Goal: Communication & Community: Answer question/provide support

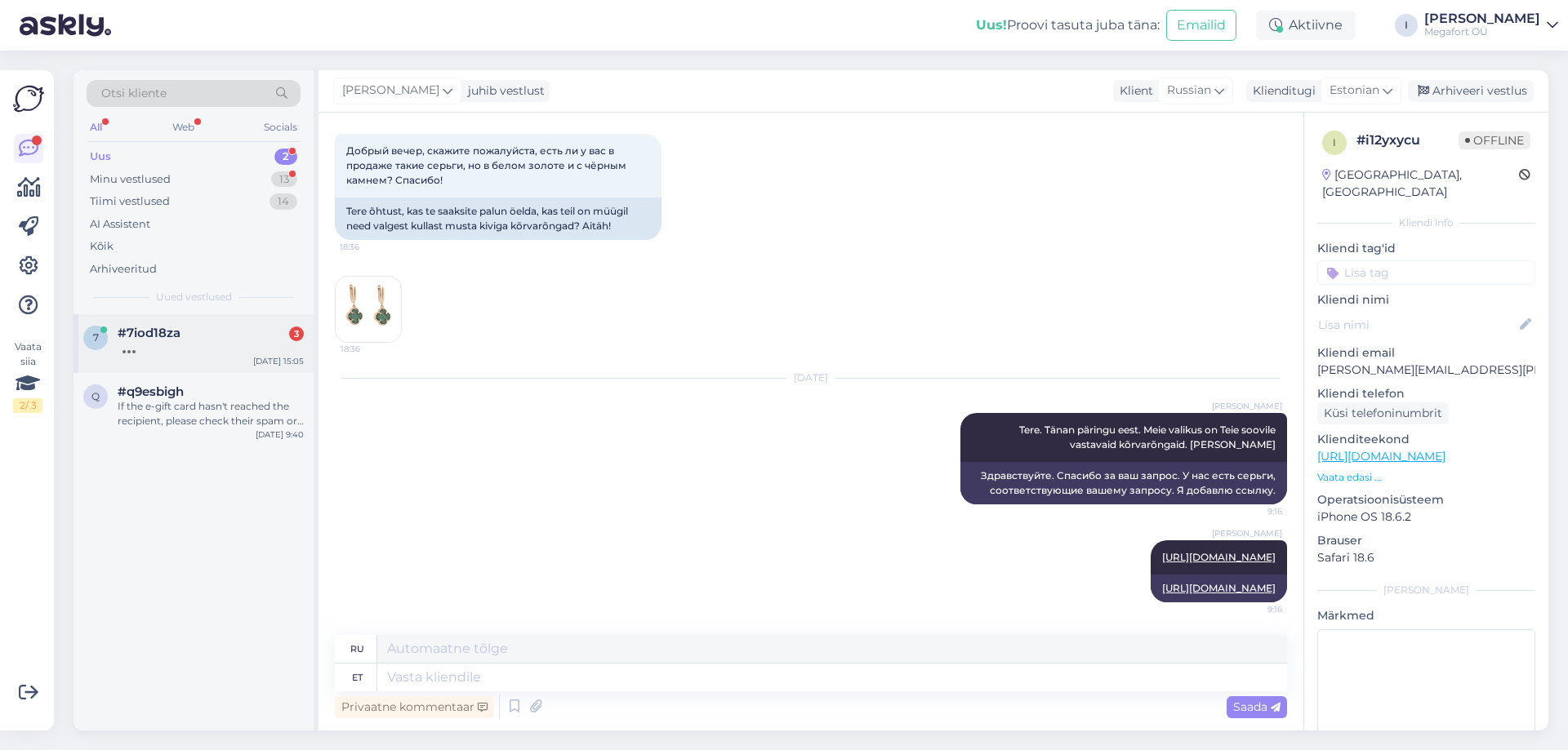
click at [227, 344] on div at bounding box center [211, 347] width 186 height 14
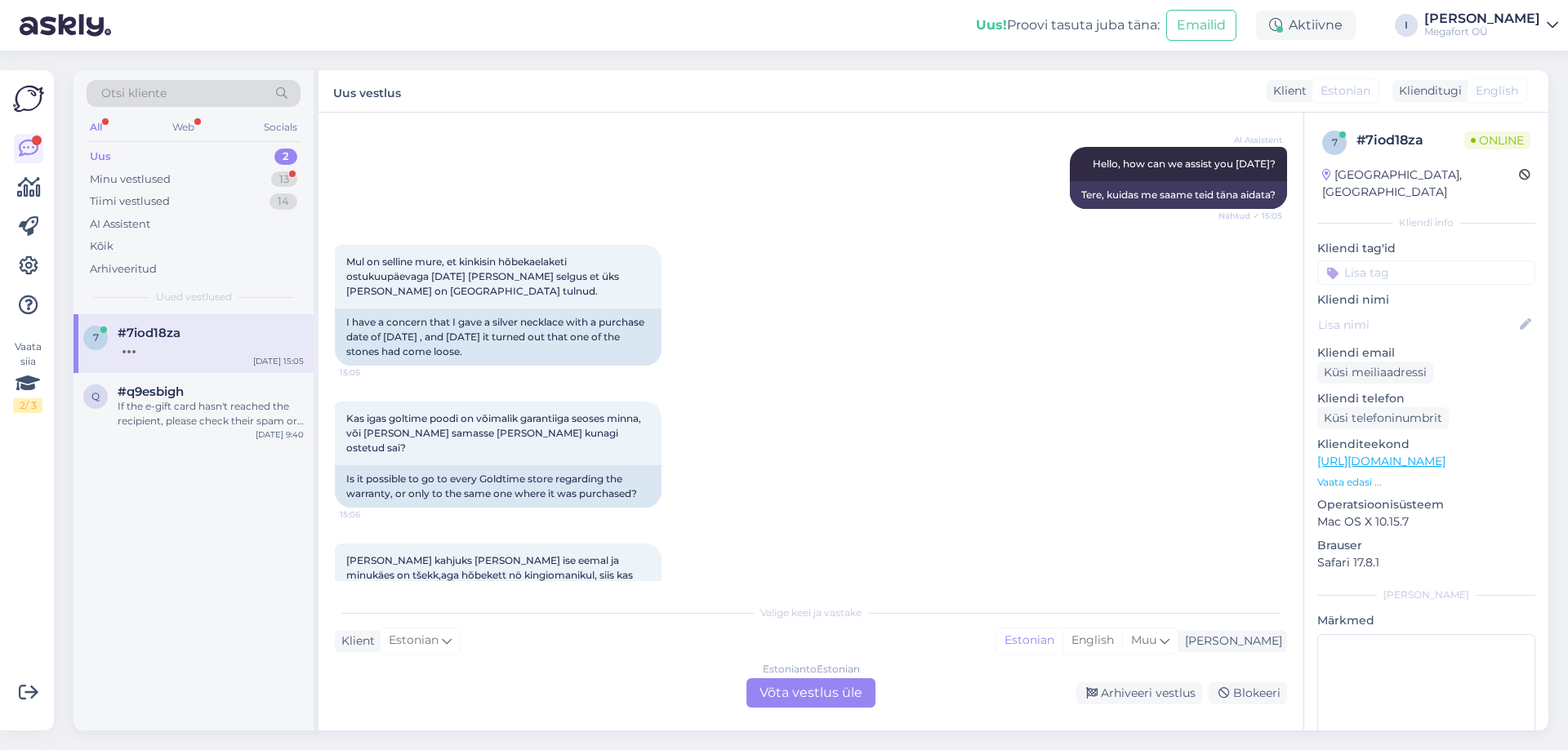
scroll to position [395, 0]
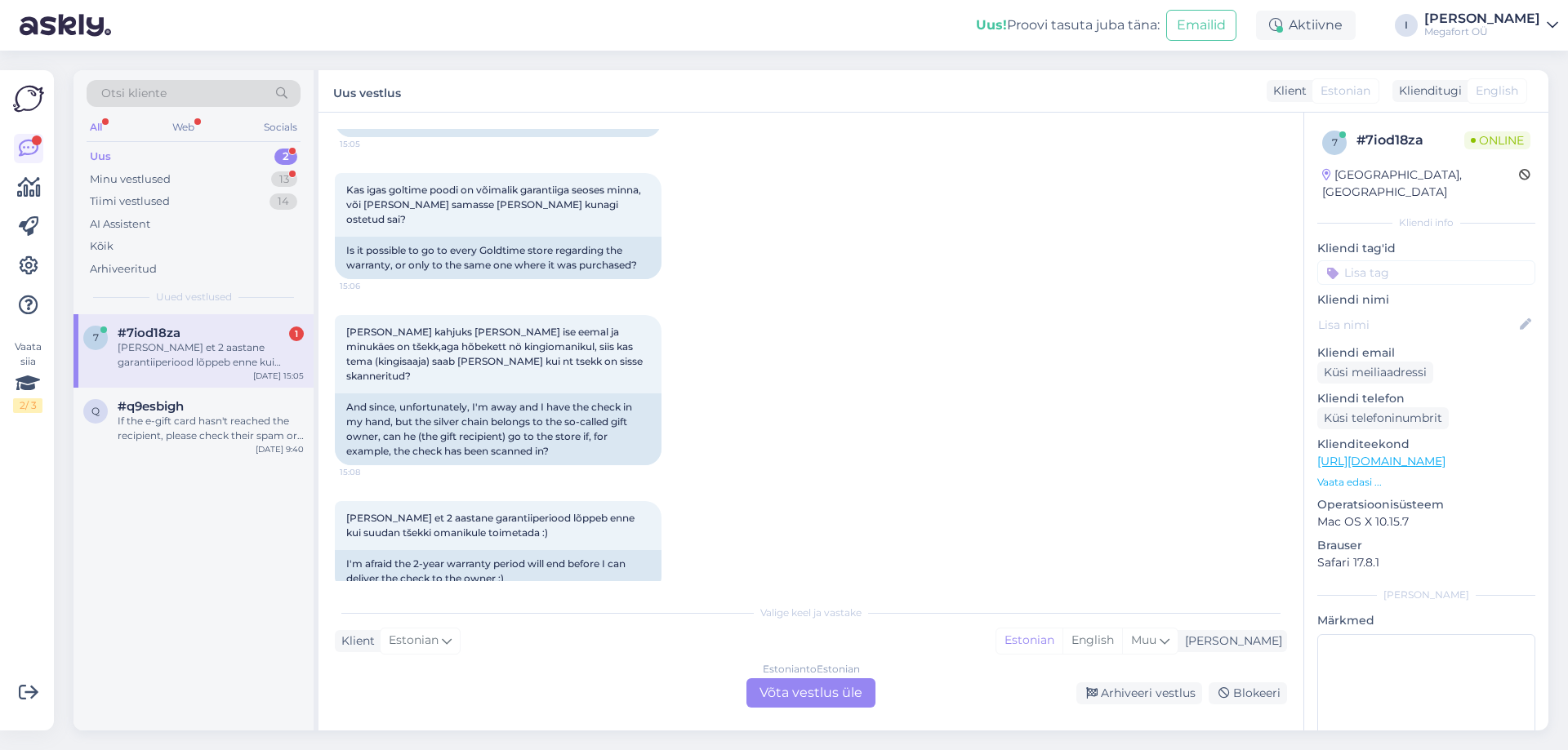
click at [1437, 81] on div "Klienditugi English" at bounding box center [1459, 91] width 135 height 22
click at [1442, 89] on div "Klienditugi" at bounding box center [1427, 91] width 70 height 17
click at [1486, 89] on span "English" at bounding box center [1497, 91] width 42 height 17
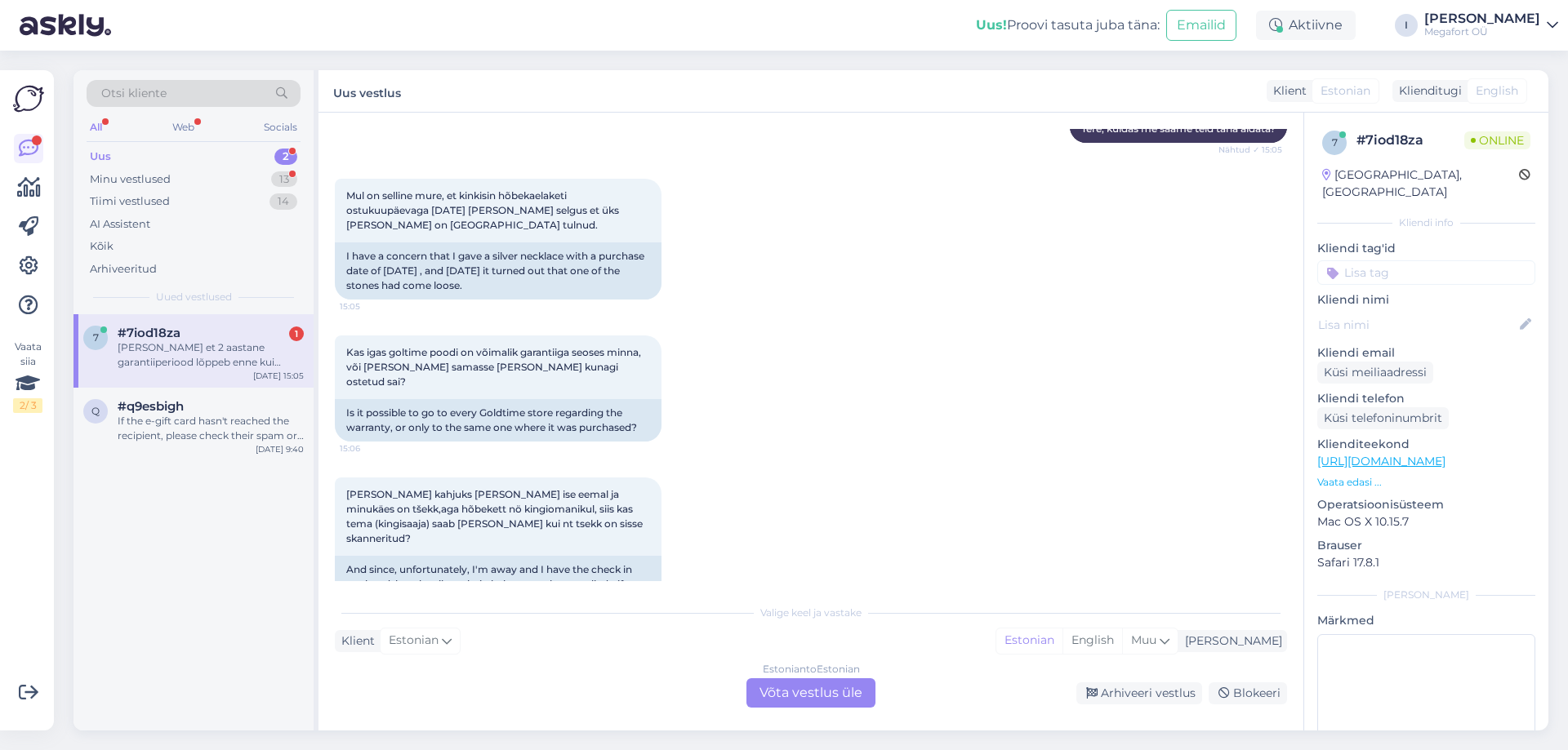
scroll to position [232, 0]
click at [853, 688] on div "Estonian to Estonian Võta vestlus üle" at bounding box center [811, 692] width 129 height 30
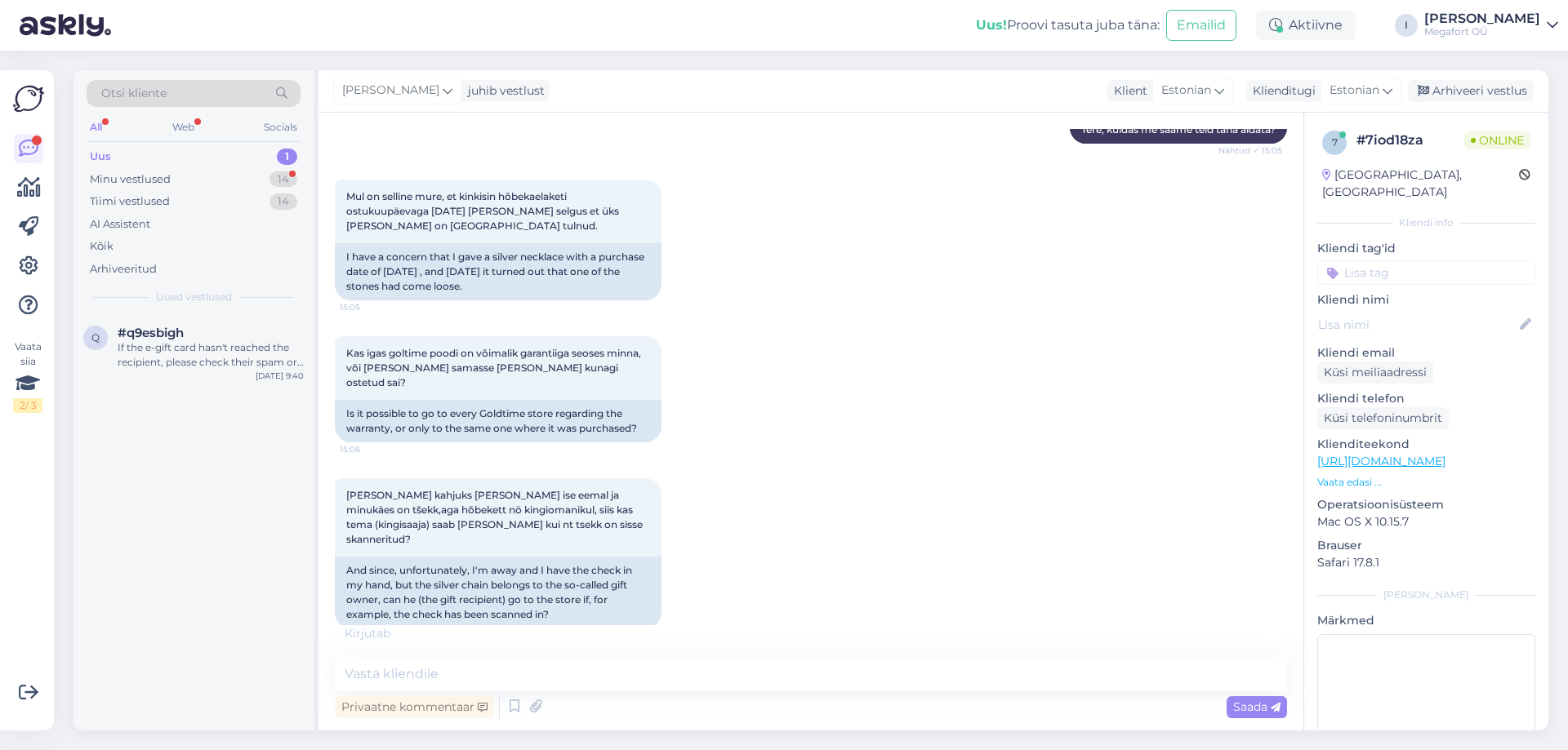
scroll to position [404, 0]
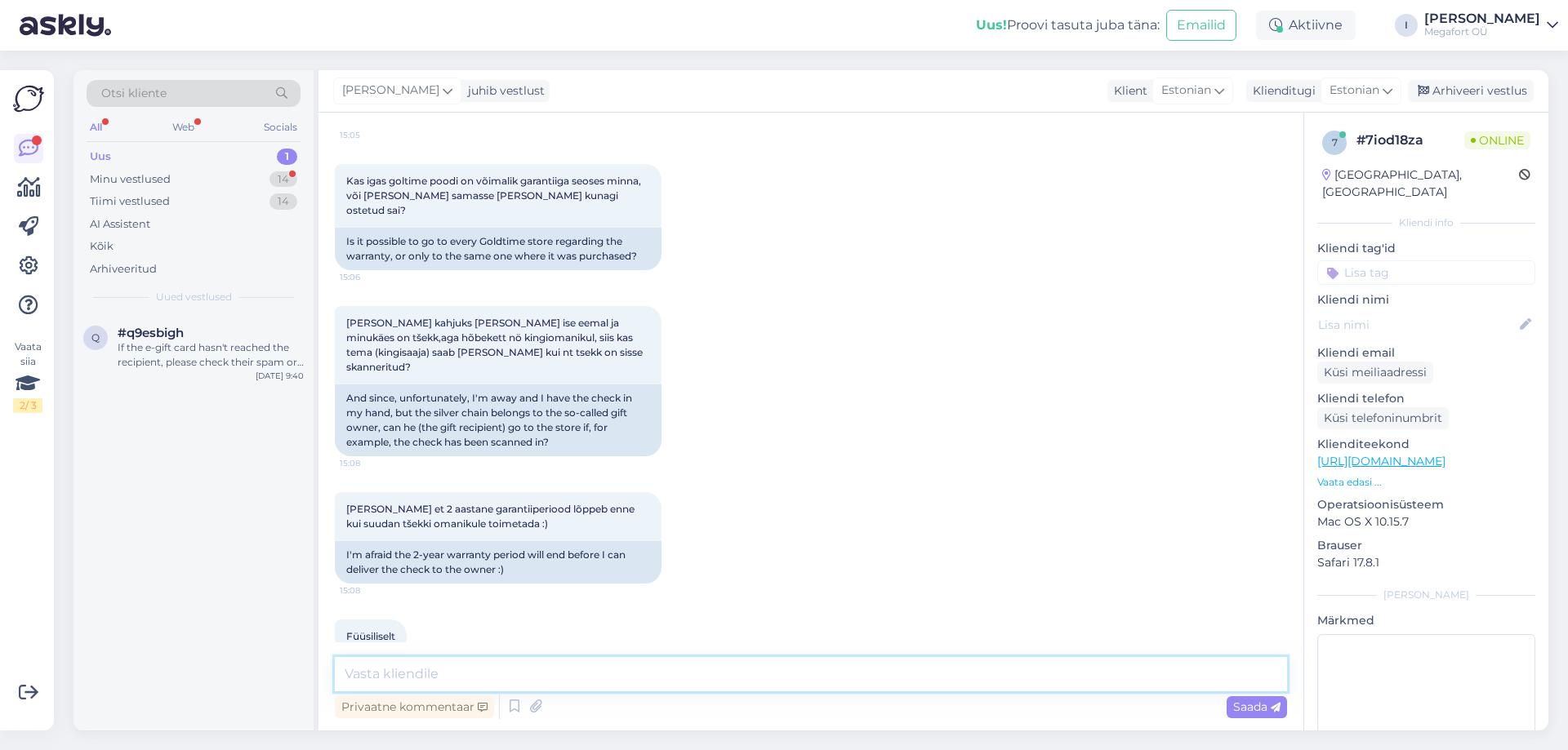
click at [631, 661] on textarea at bounding box center [811, 674] width 953 height 34
type textarea "Tere."
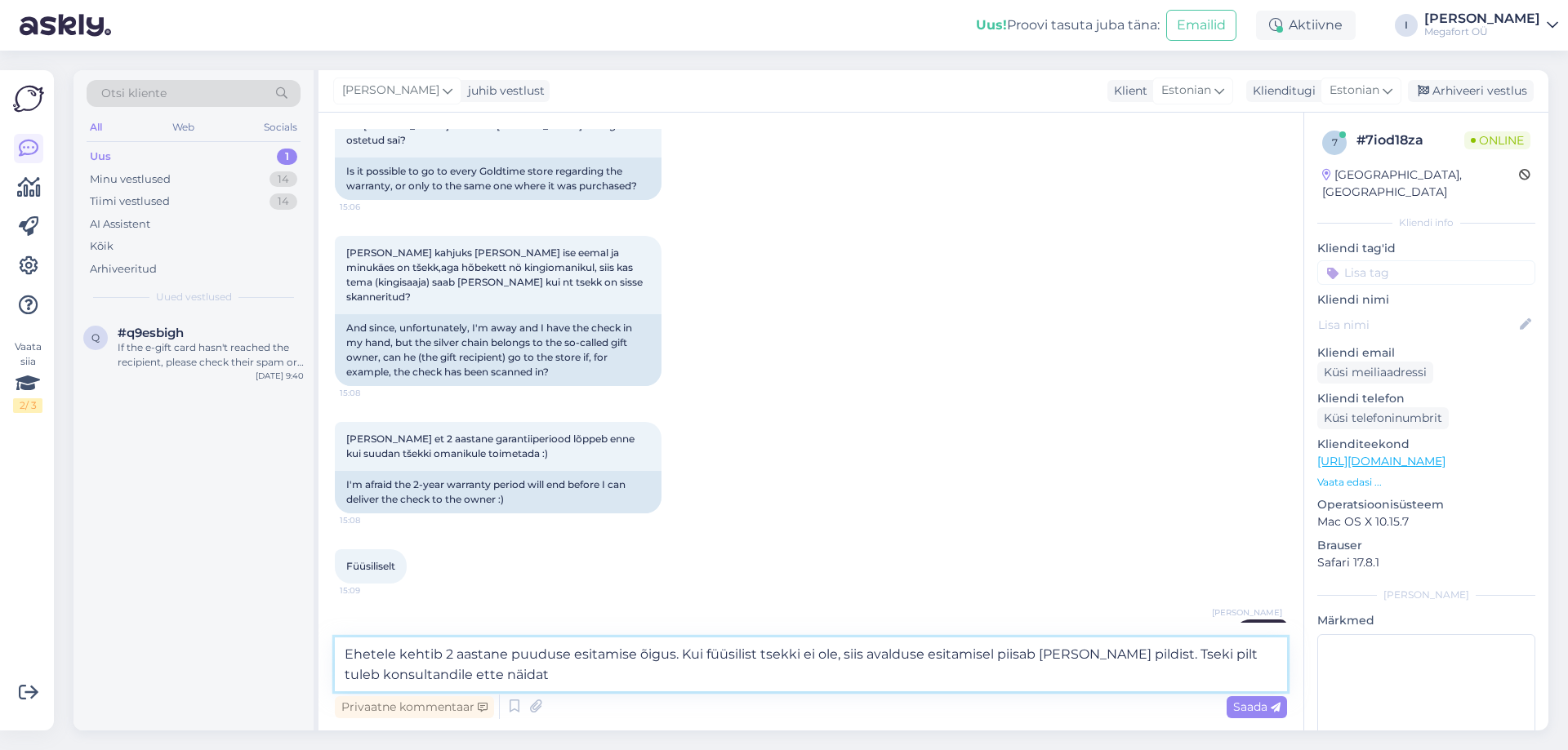
type textarea "Ehetele kehtib 2 aastane puuduse esitamise õigus. Kui füüsilist tsekki ei ole, …"
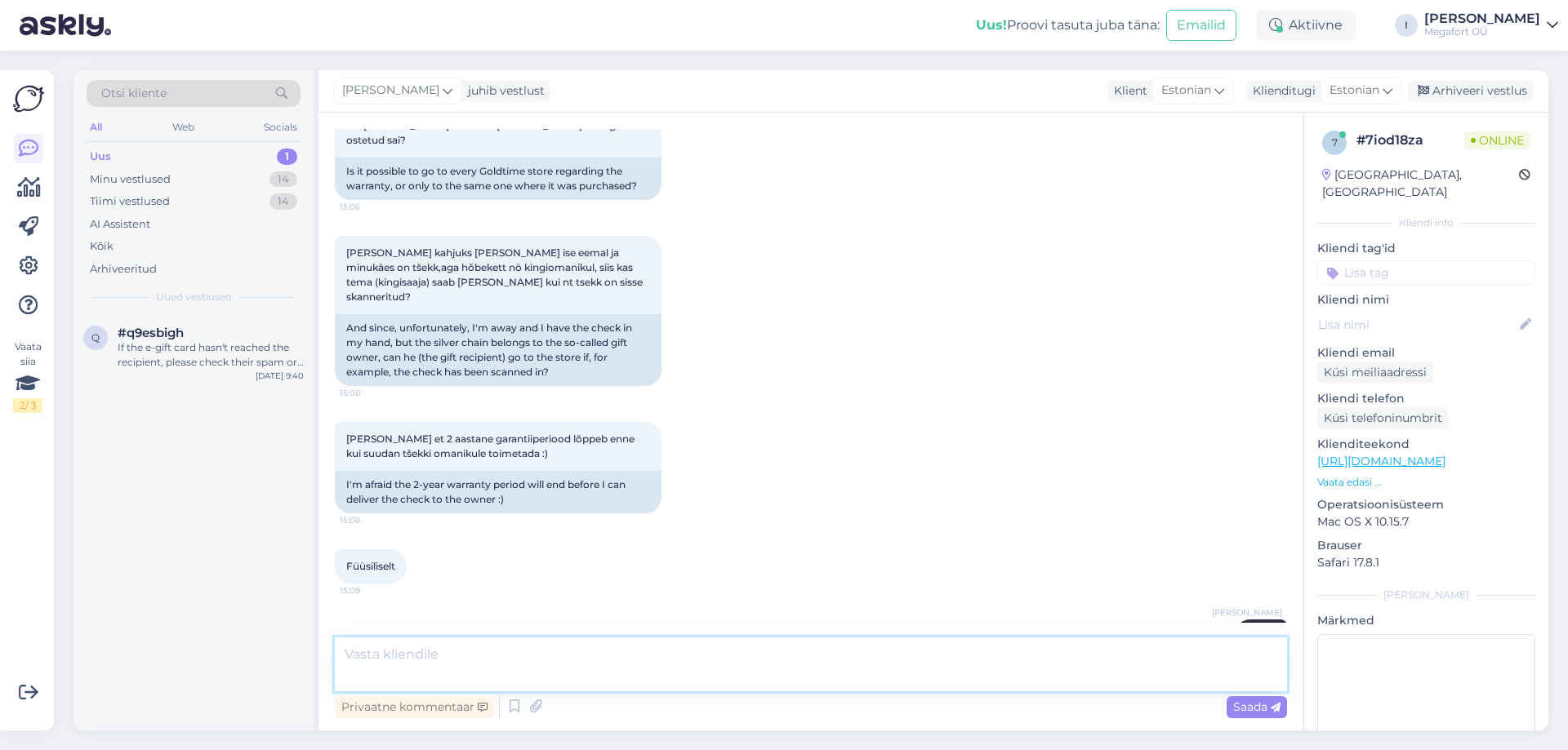
scroll to position [574, 0]
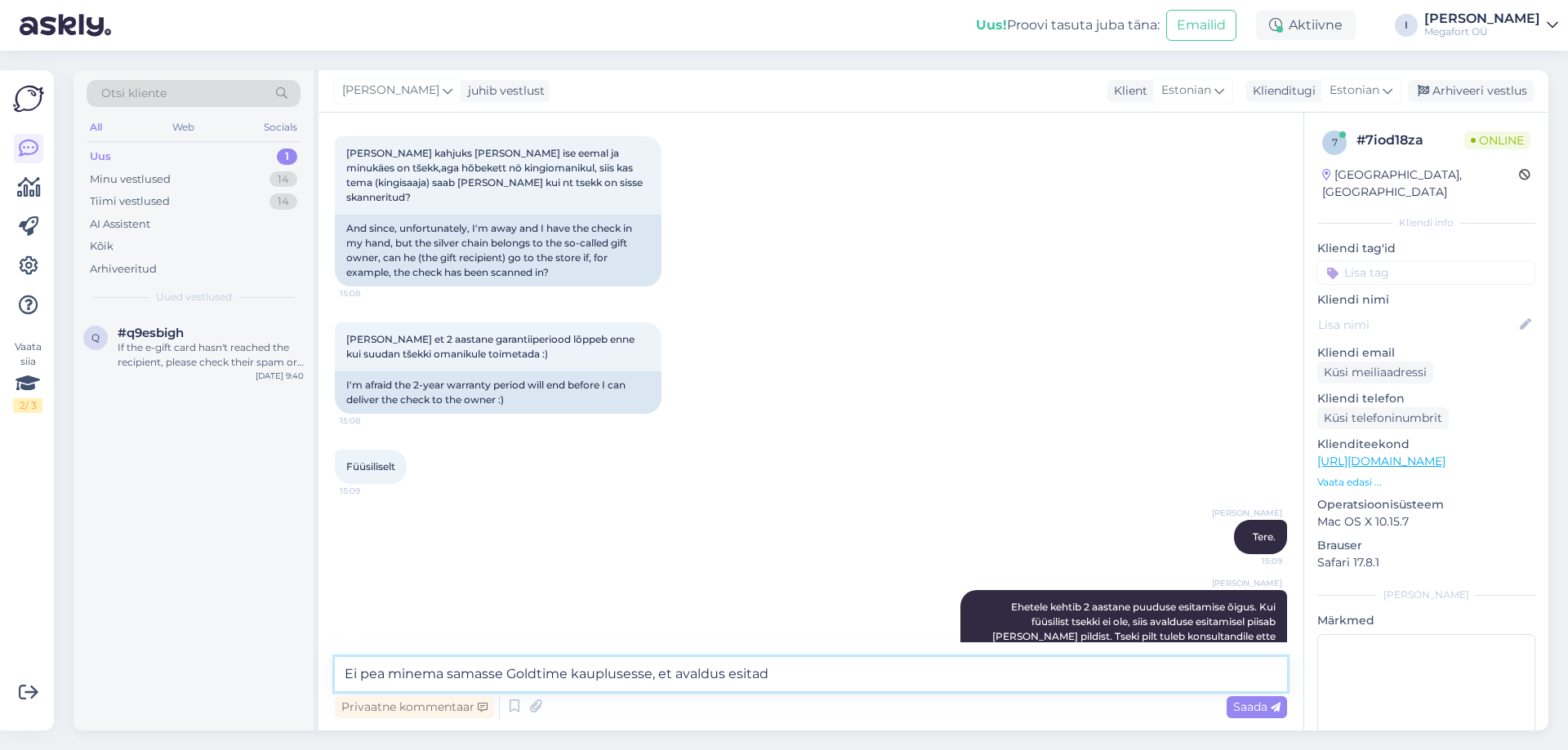
type textarea "Ei pea minema samasse Goldtime kauplusesse, et avaldus esitada"
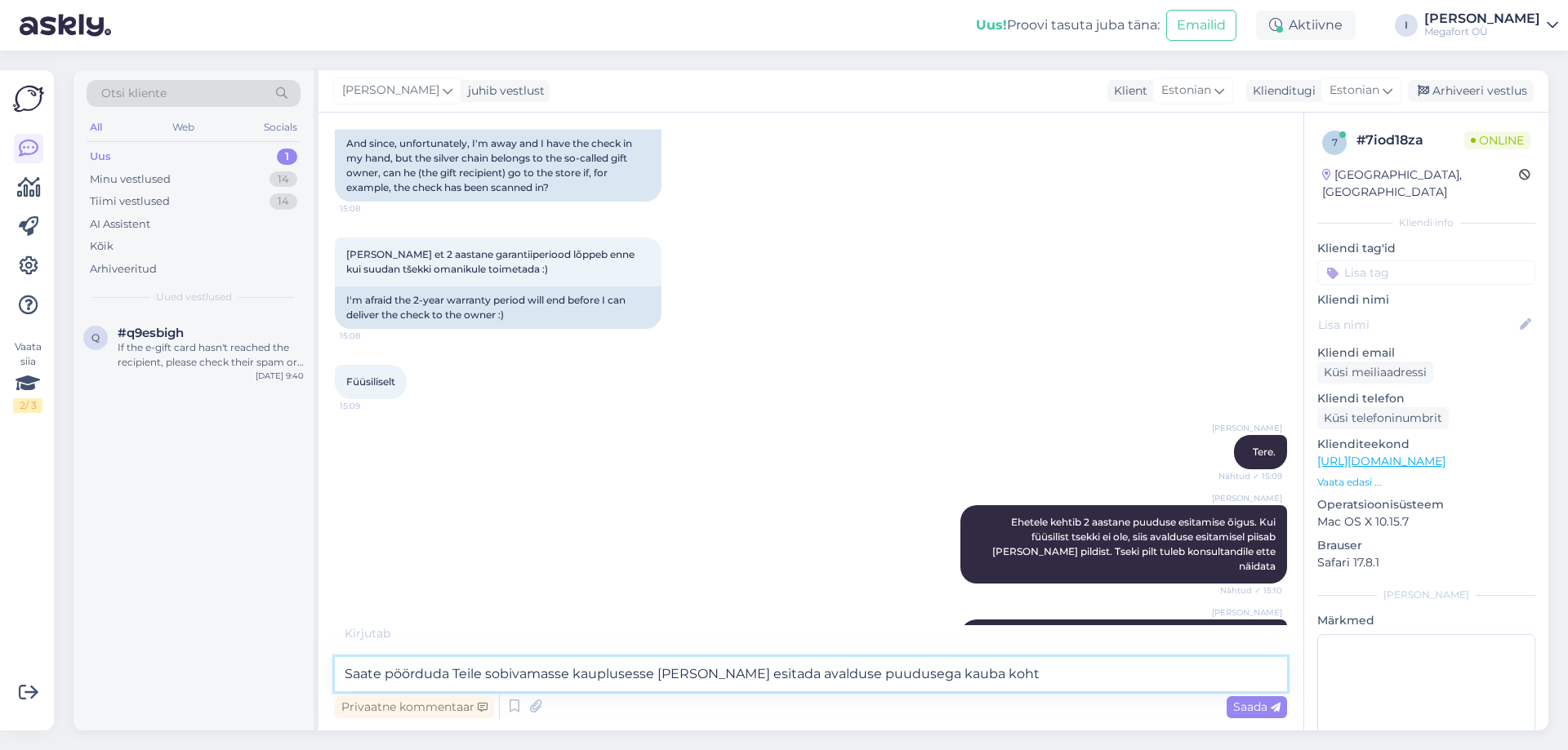
type textarea "Saate pöörduda Teile sobivamasse kauplusesse [PERSON_NAME] esitada avalduse puu…"
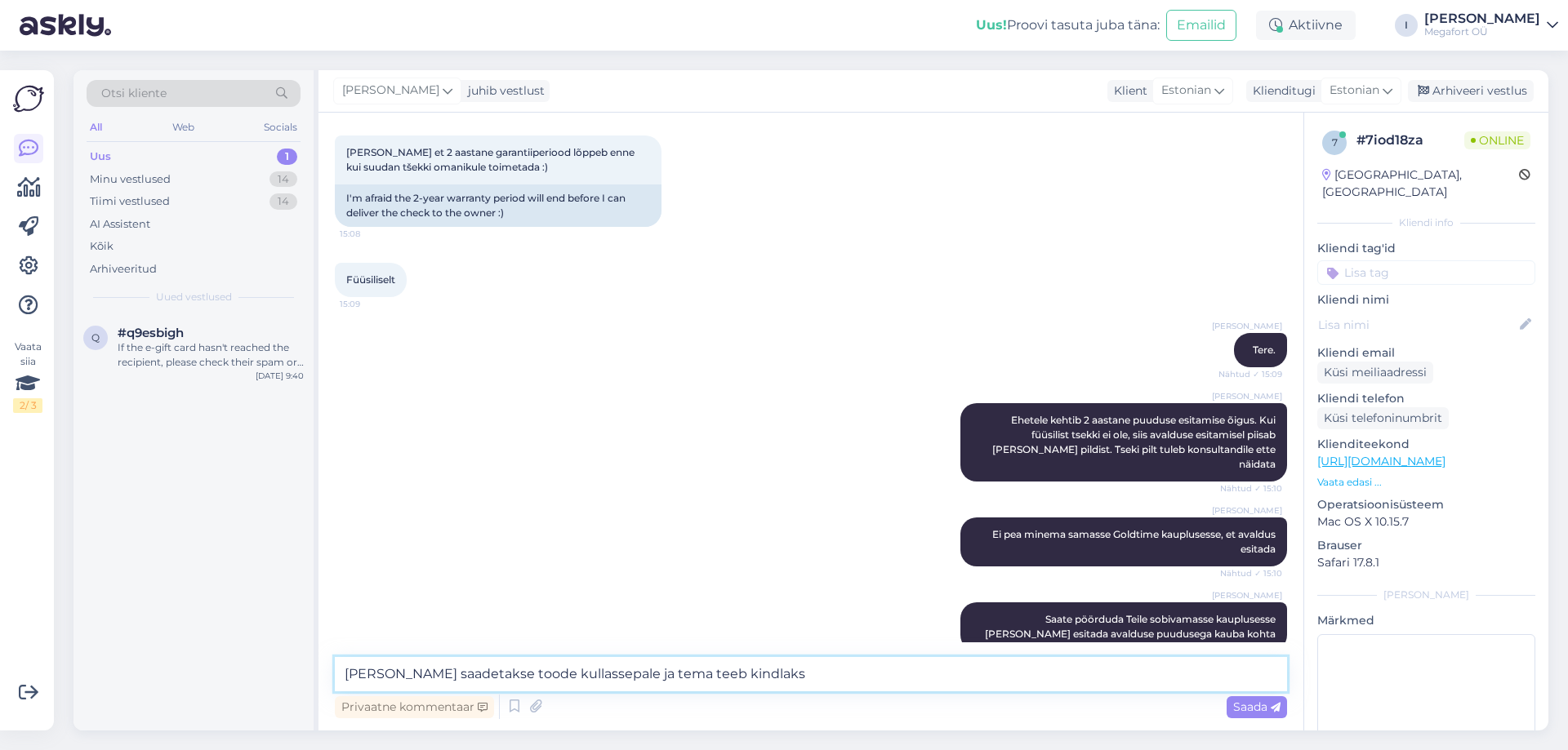
scroll to position [743, 0]
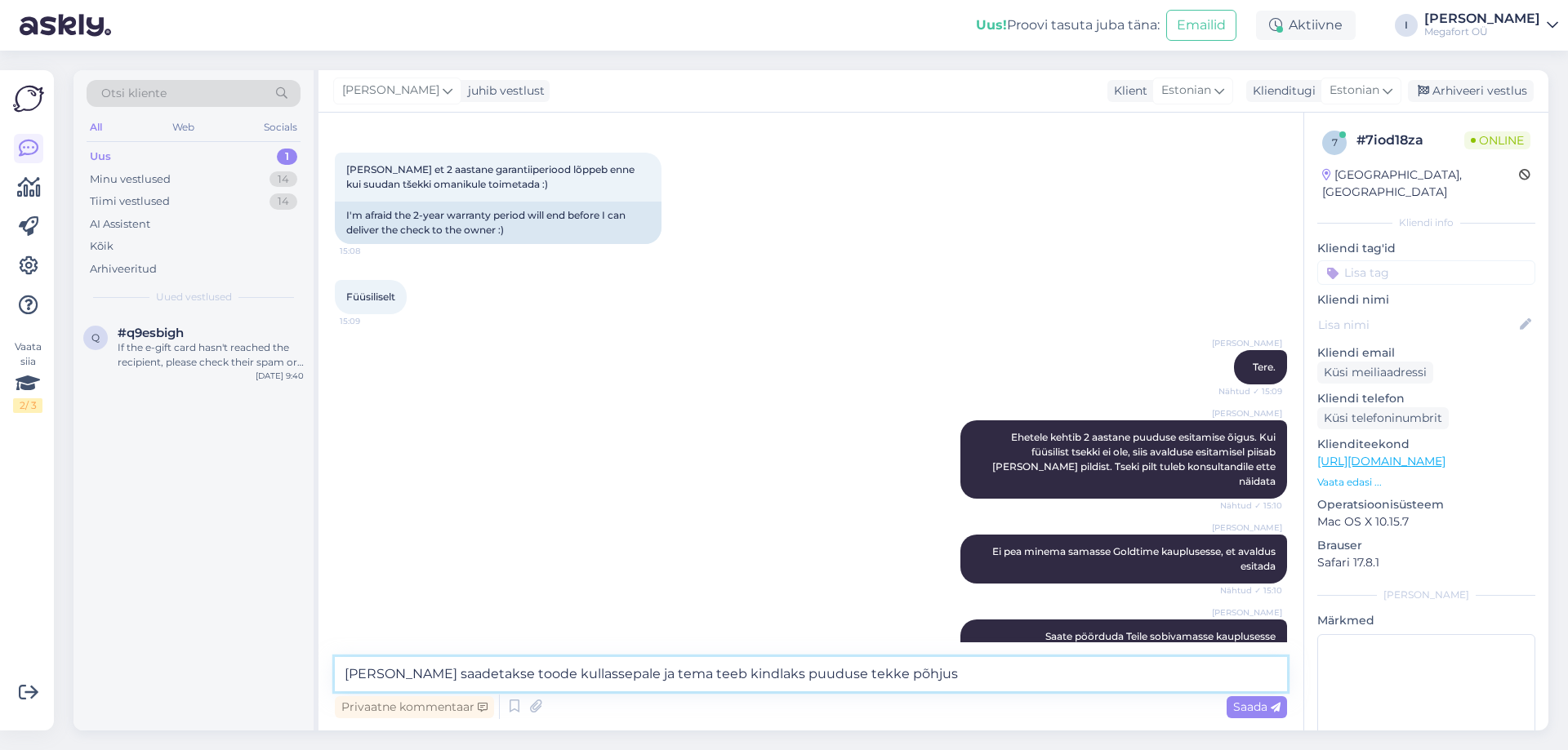
type textarea "[PERSON_NAME] saadetakse toode kullassepale ja tema teeb kindlaks puuduse tekke…"
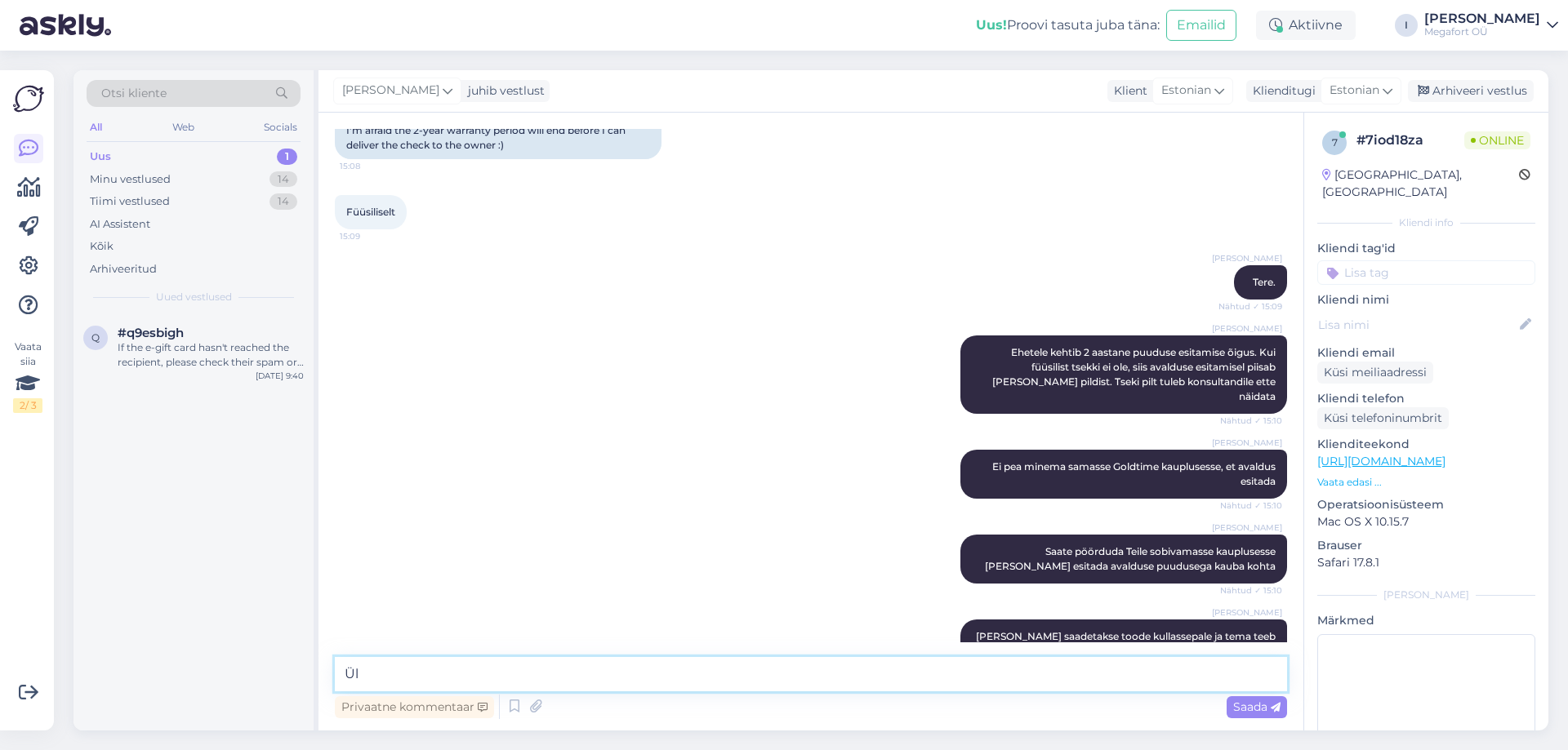
type textarea "Ü"
type textarea "V"
type textarea "[PERSON_NAME] vastuse annab kaupleja 15 päeva jooksul alates avalduse esitamise…"
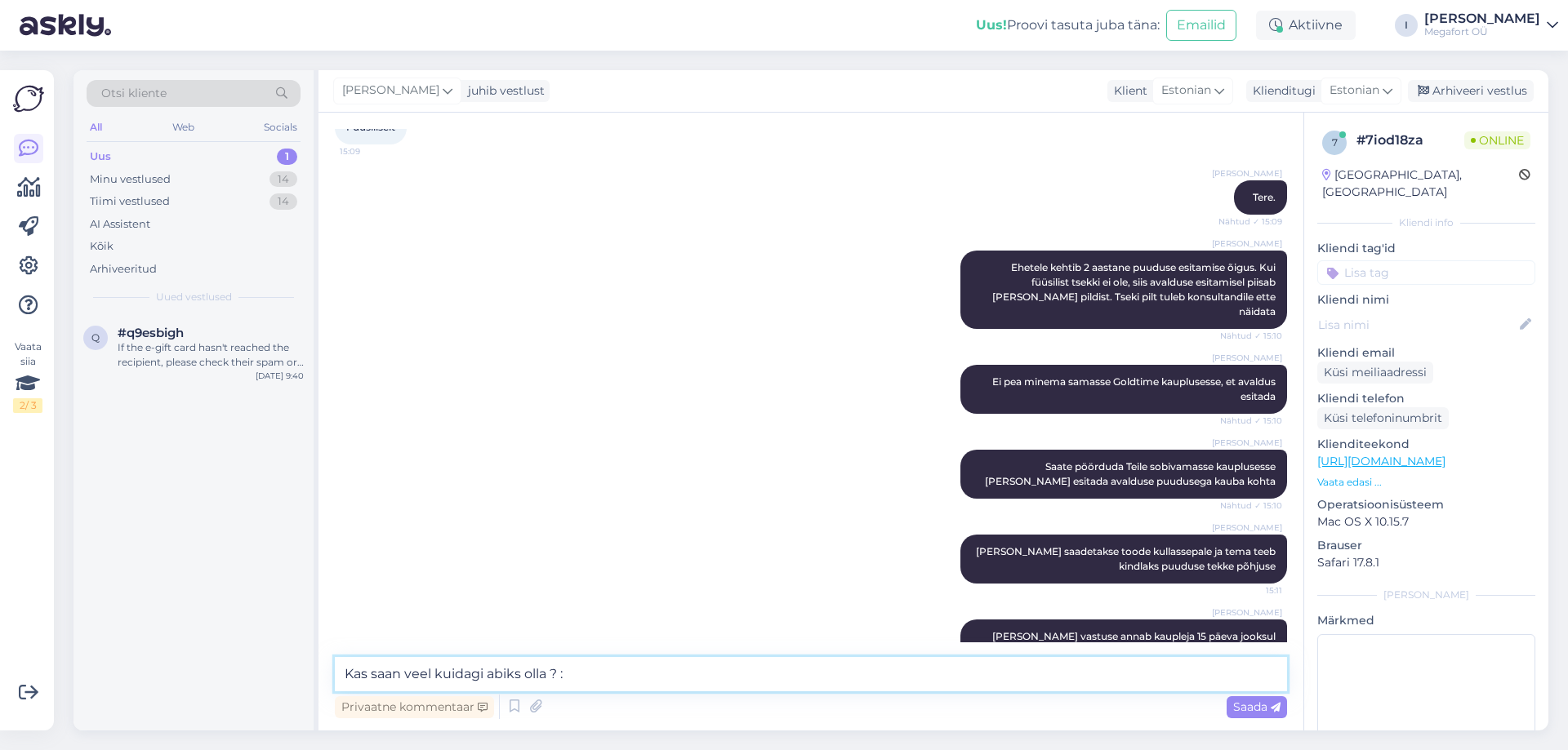
type textarea "Kas saan veel kuidagi abiks olla ? :)"
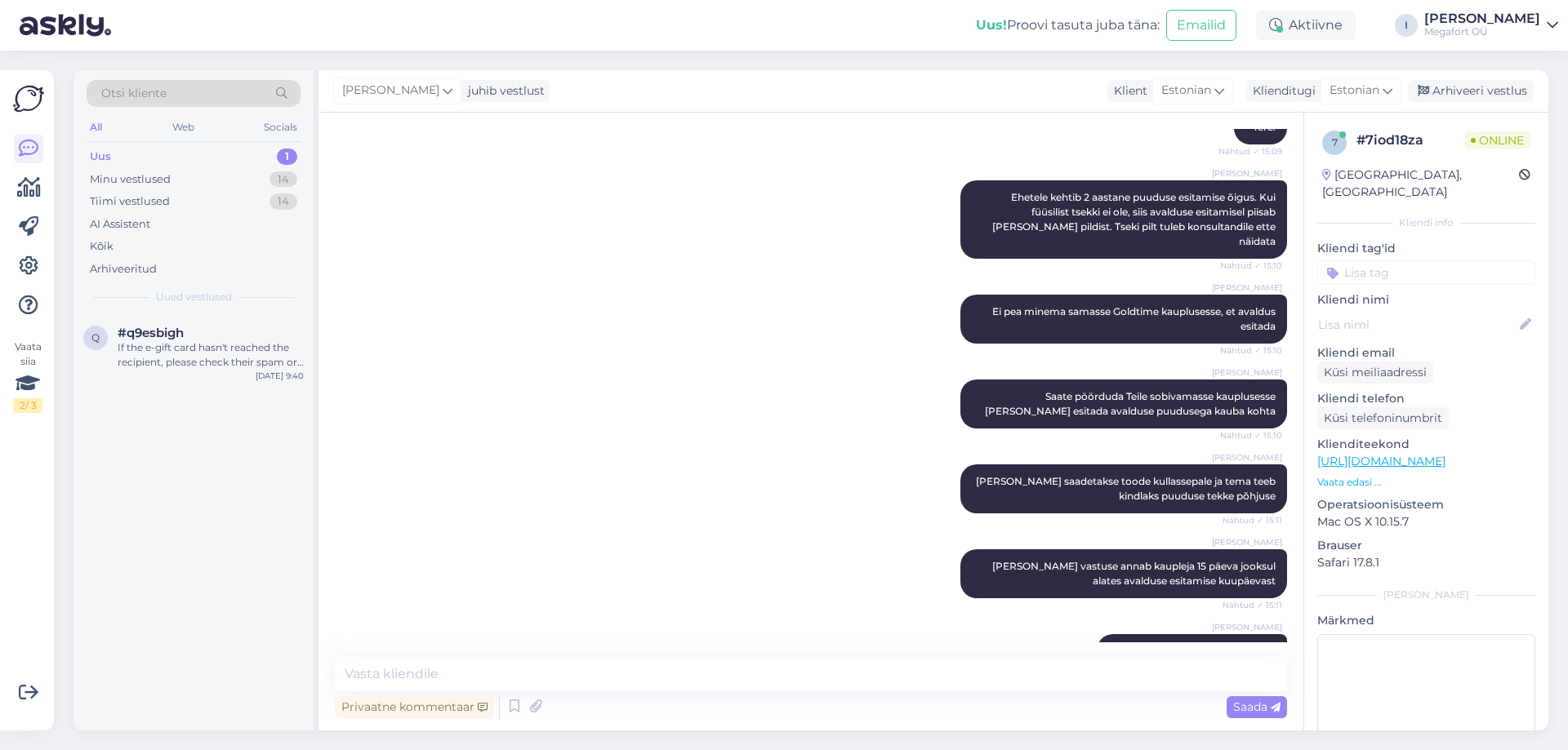
click at [739, 361] on div "[PERSON_NAME] pöörduda Teile sobivamasse kauplusesse [PERSON_NAME] esitada aval…" at bounding box center [811, 404] width 953 height 85
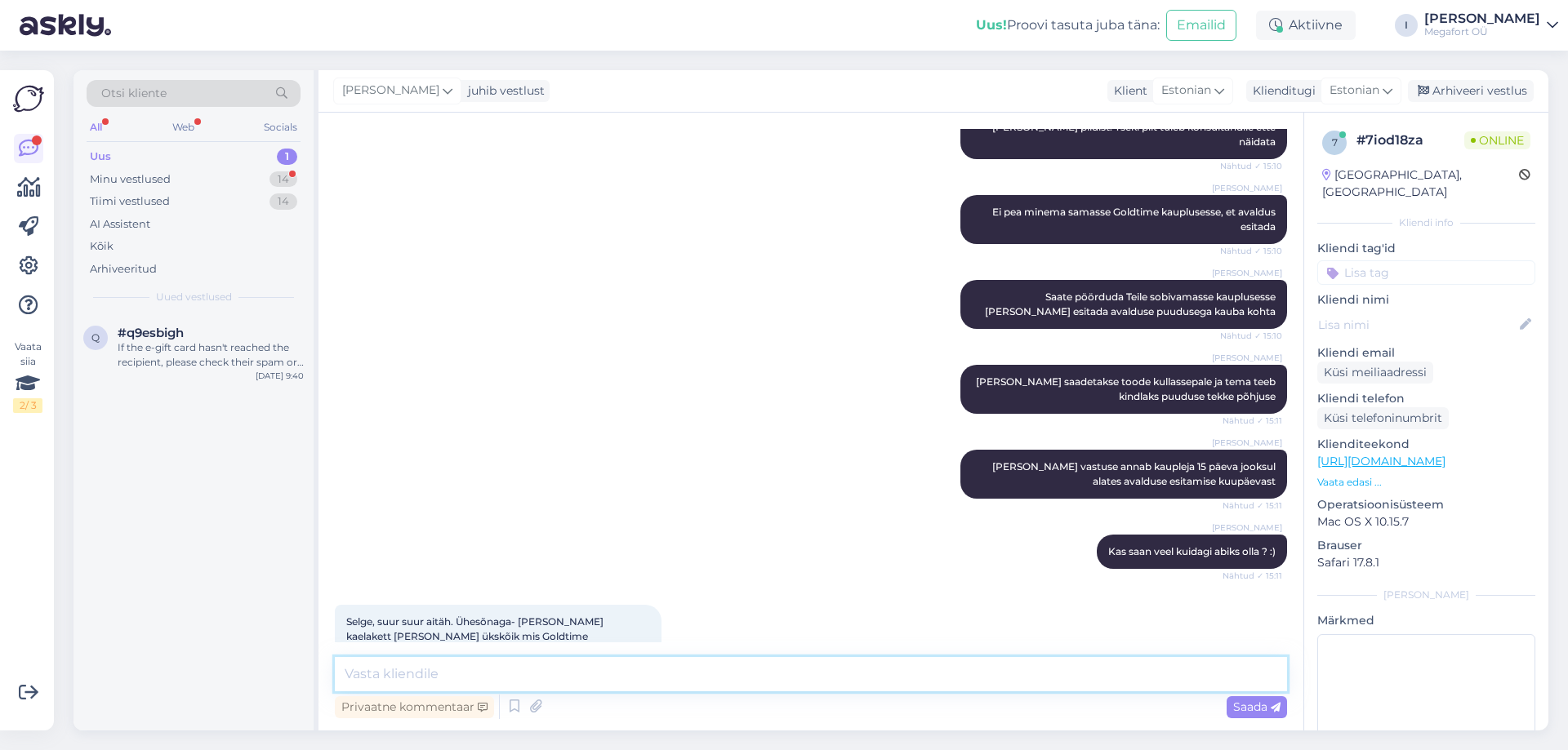
click at [499, 678] on textarea at bounding box center [811, 674] width 953 height 34
type textarea "Täpselt nii :)"
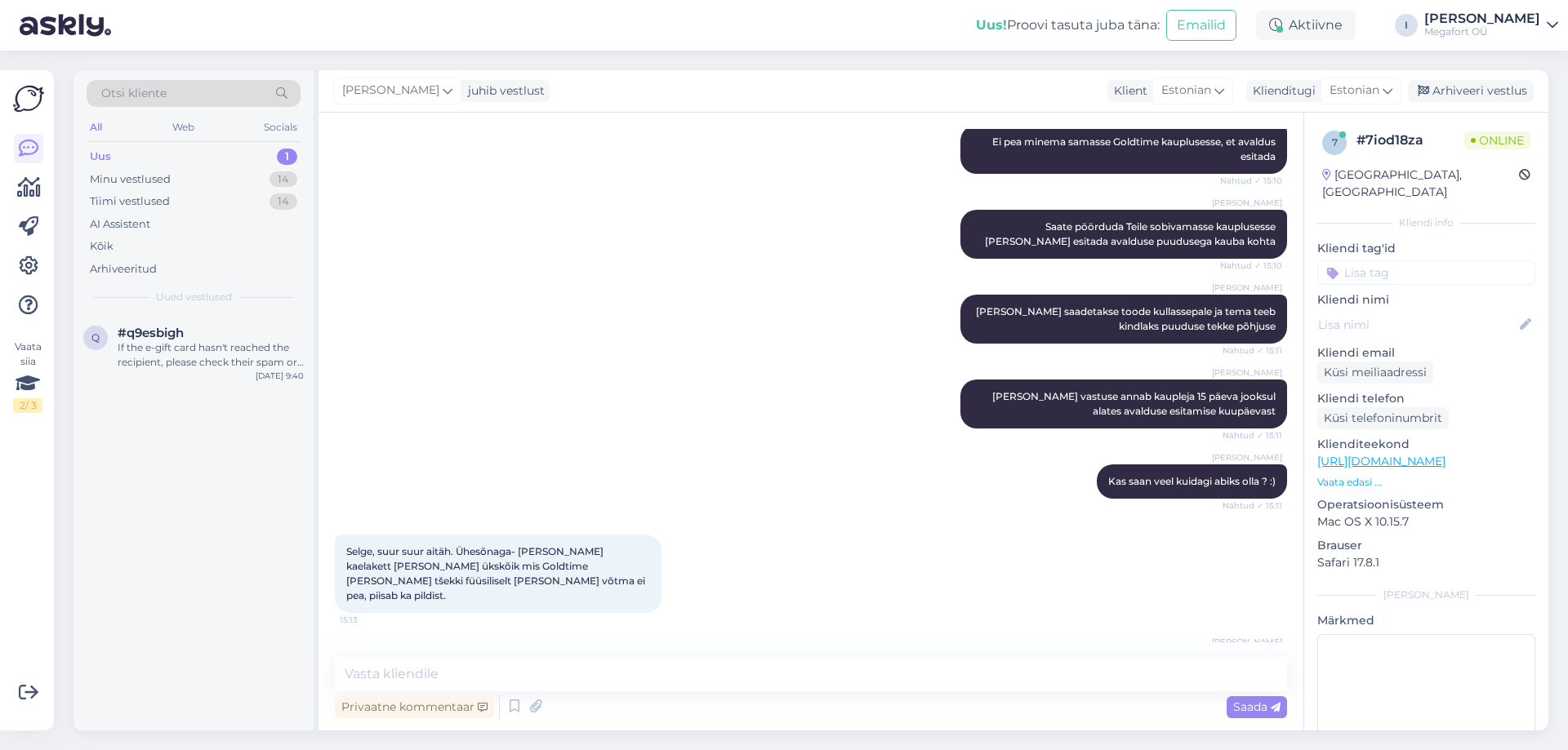
click at [909, 631] on div "[PERSON_NAME] nii :) Nähtud ✓ 15:14" at bounding box center [811, 666] width 953 height 70
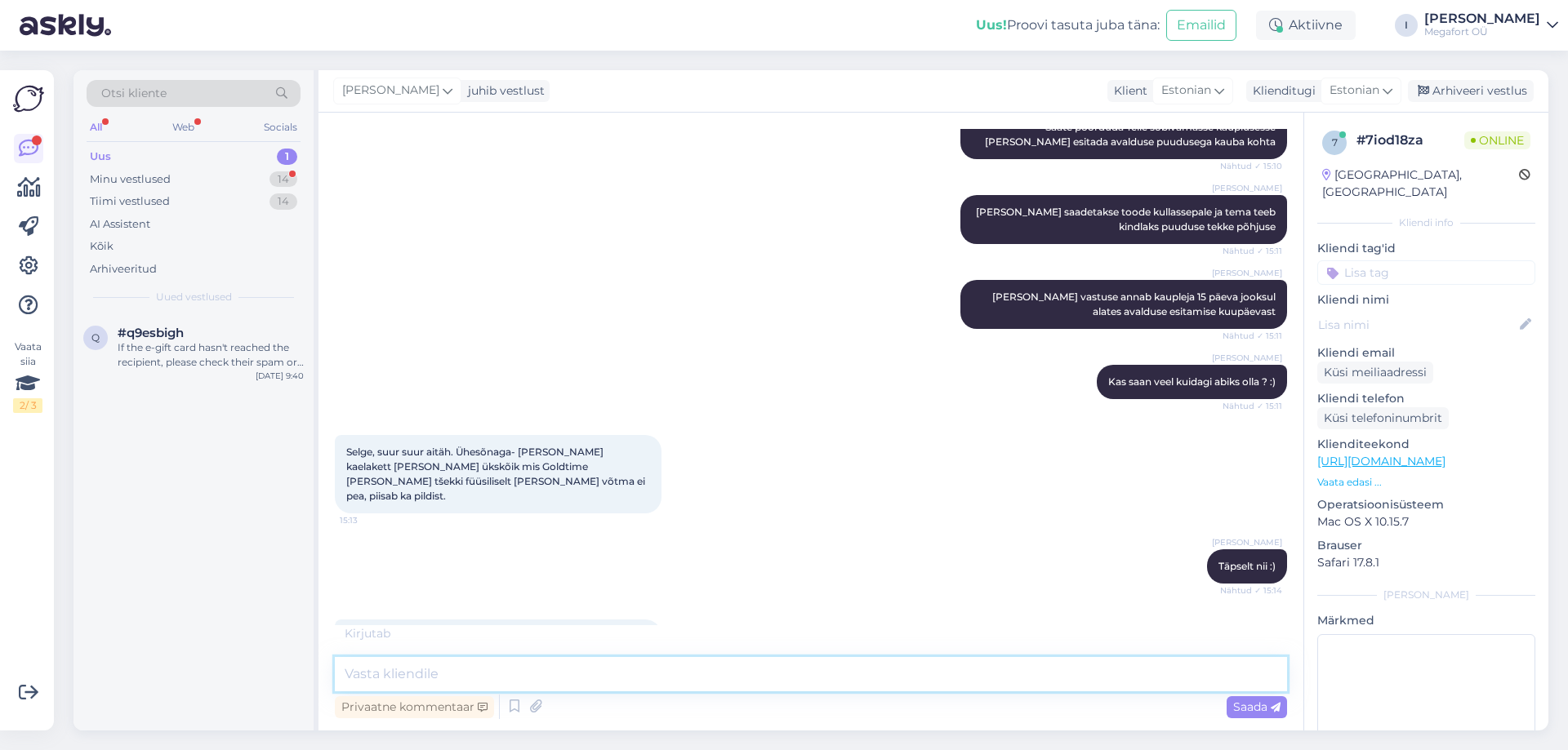
click at [559, 668] on textarea at bounding box center [811, 674] width 953 height 34
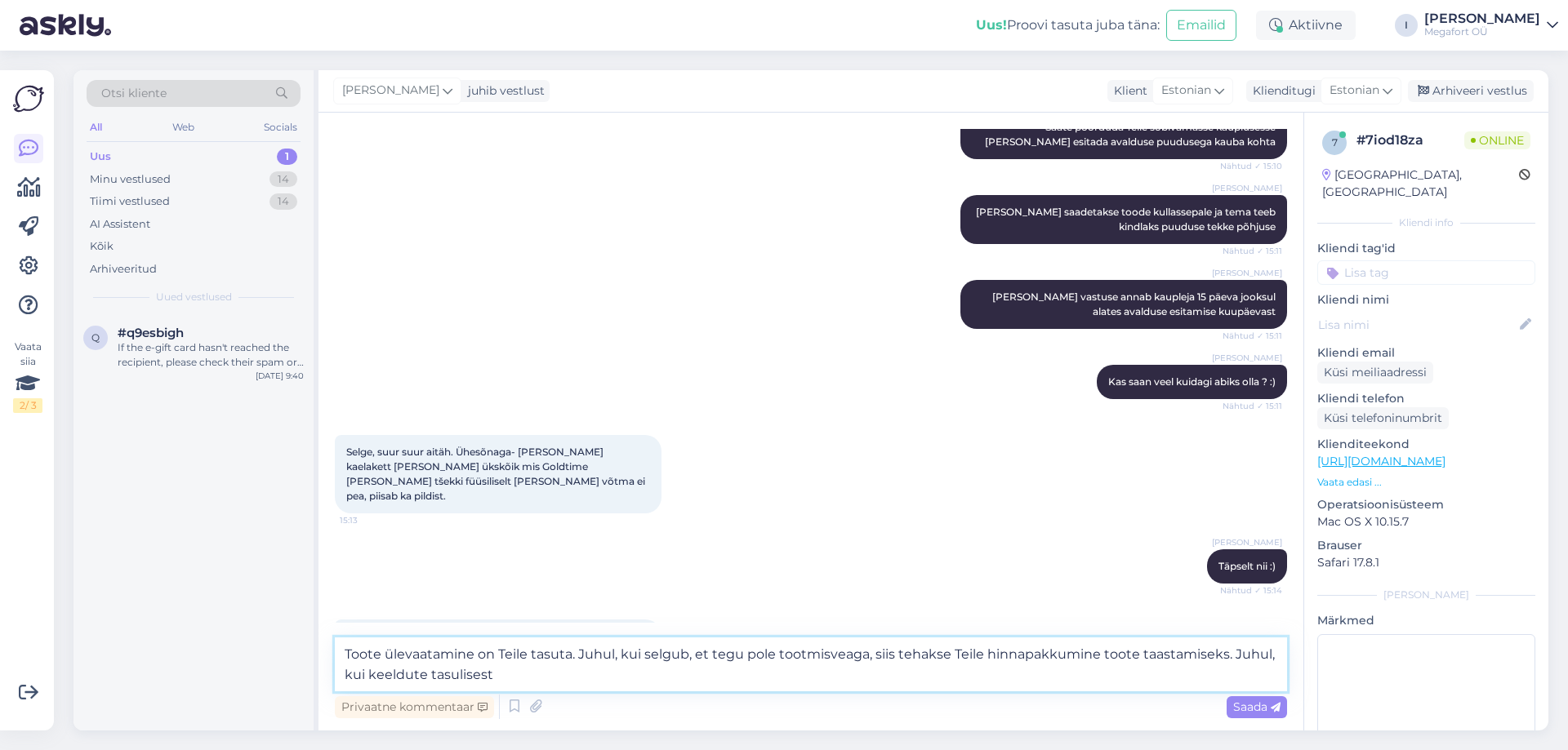
scroll to position [1357, 0]
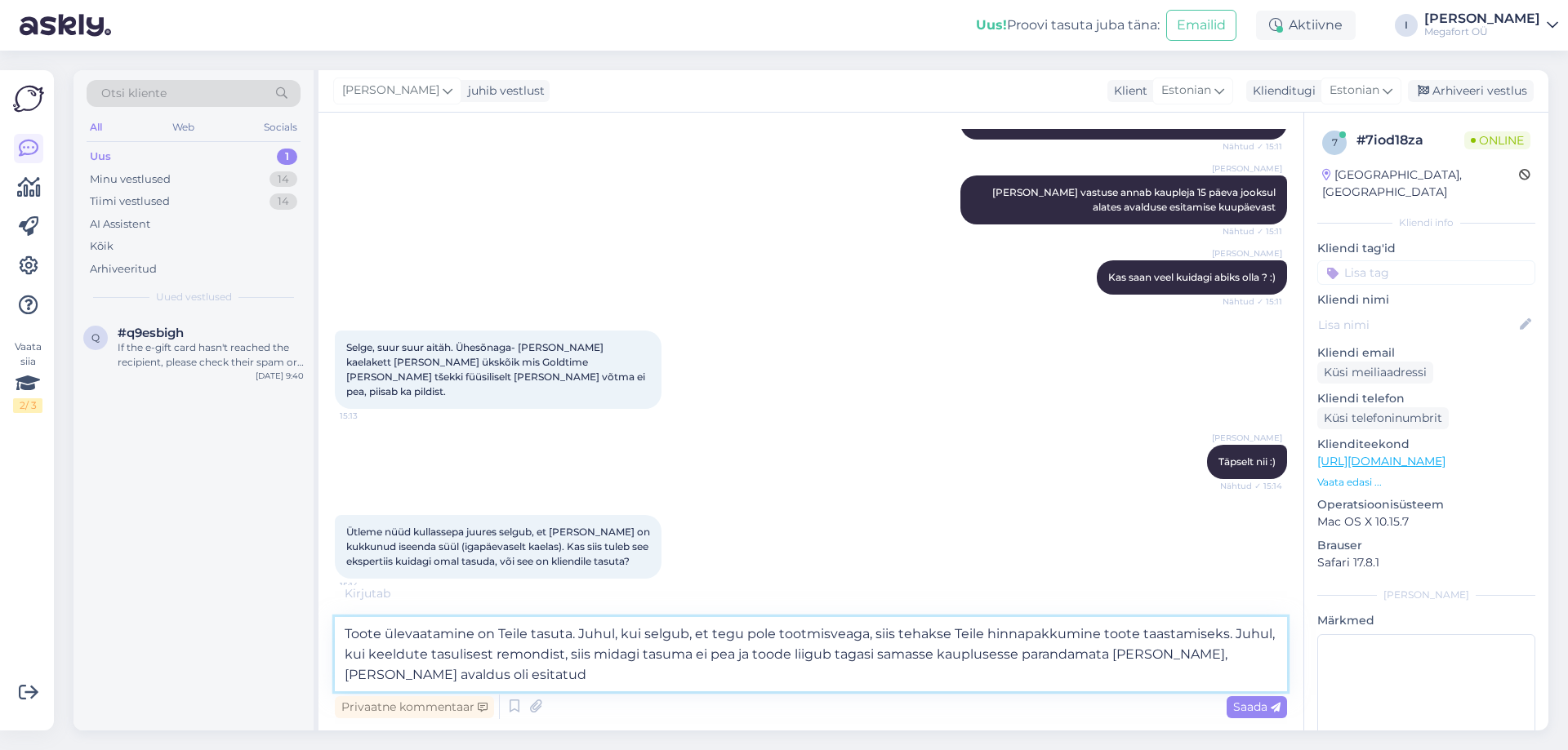
type textarea "Toote ülevaatamine on Teile tasuta. Juhul, kui selgub, et tegu pole tootmisveag…"
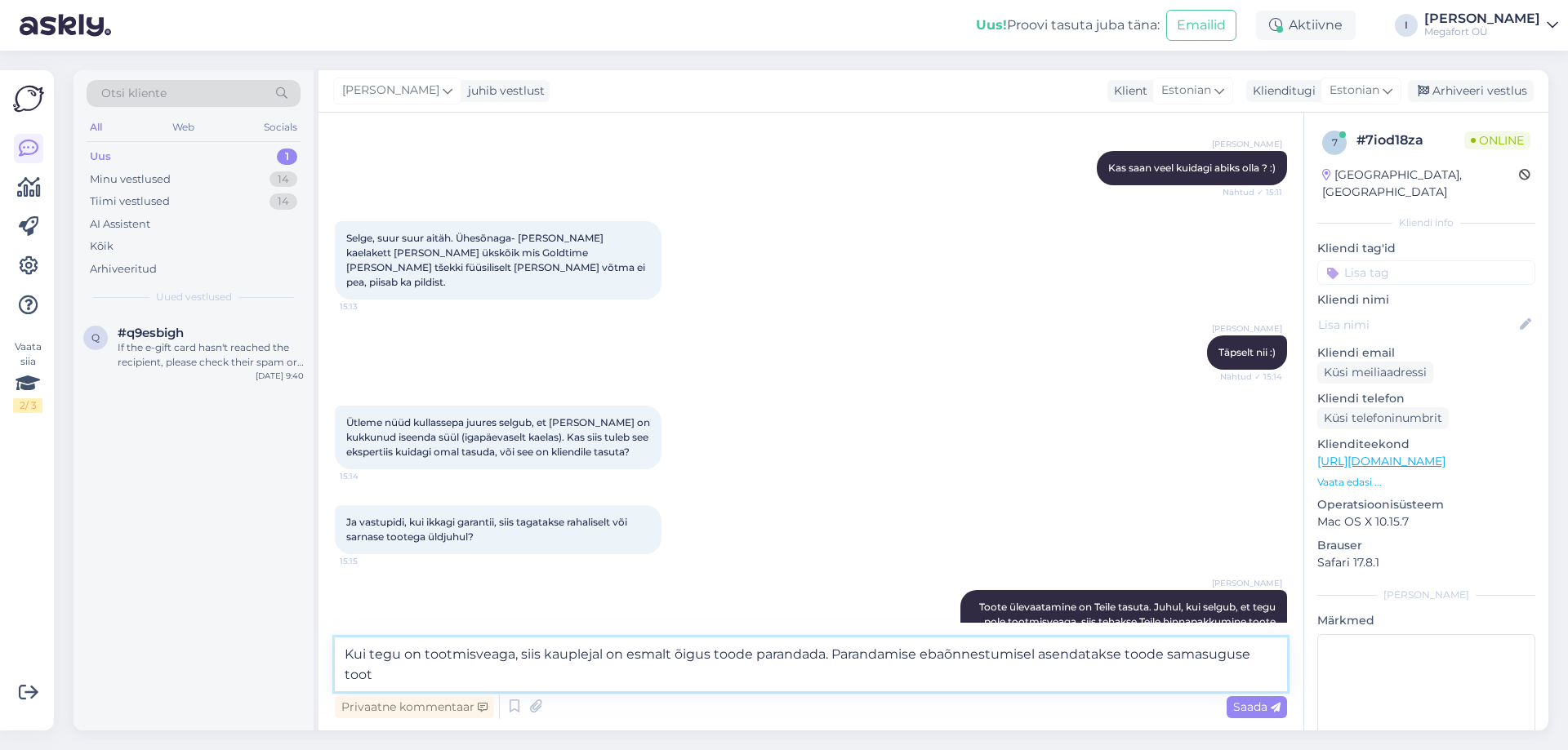
scroll to position [1486, 0]
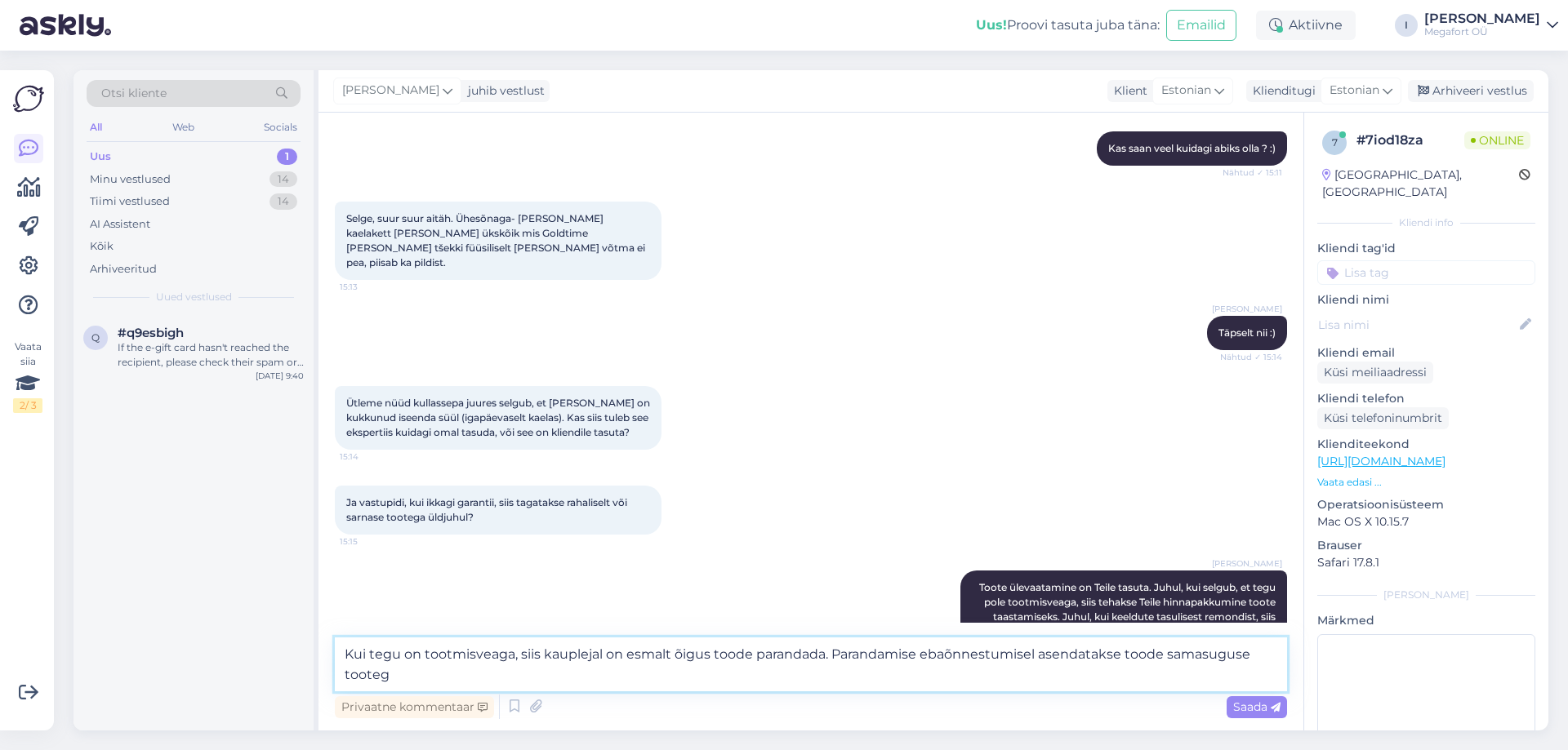
type textarea "Kui tegu on tootmisveaga, siis kauplejal on esmalt õigus toode parandada. Paran…"
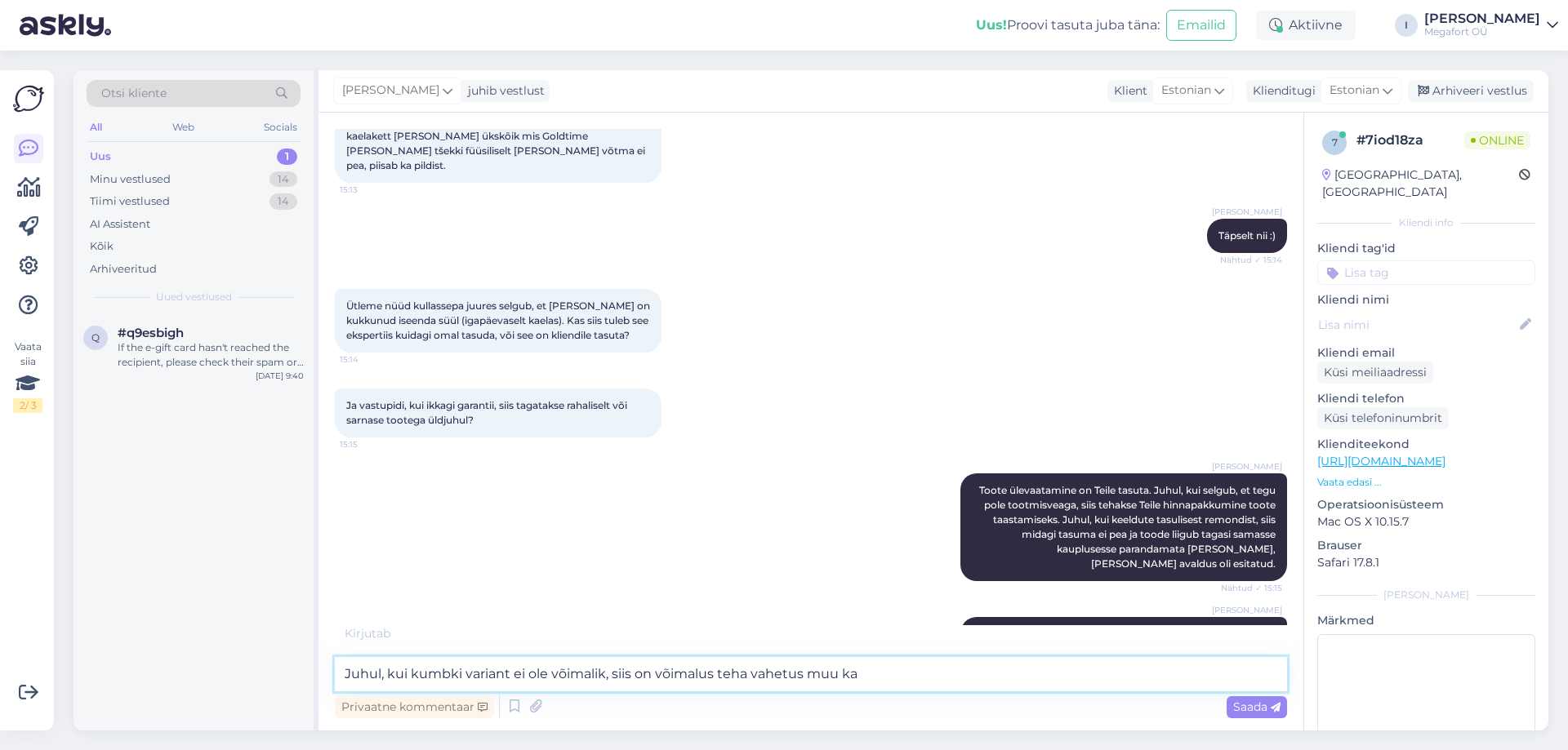
scroll to position [1566, 0]
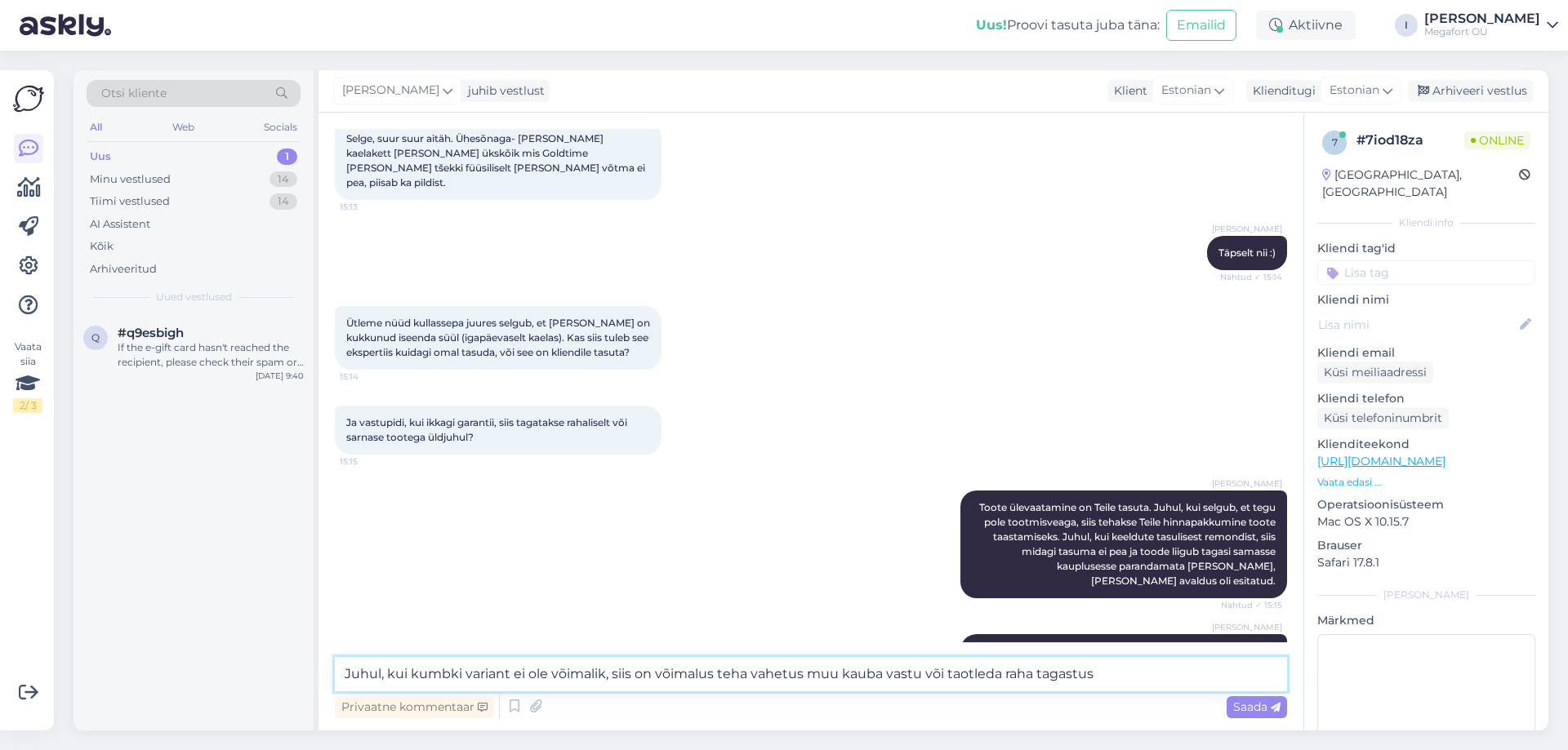
type textarea "Juhul, kui kumbki variant ei ole võimalik, siis on võimalus teha vahetus muu ka…"
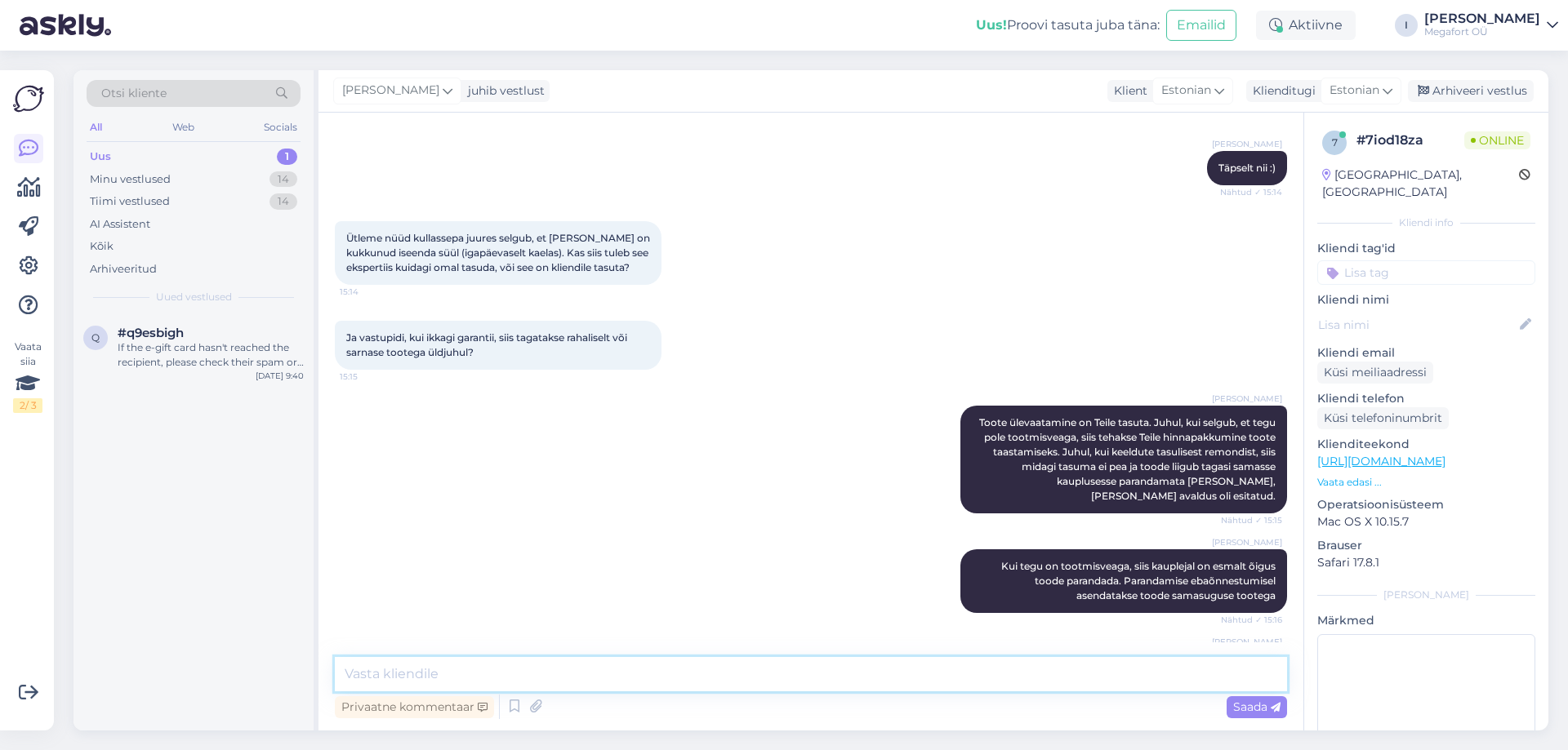
scroll to position [1736, 0]
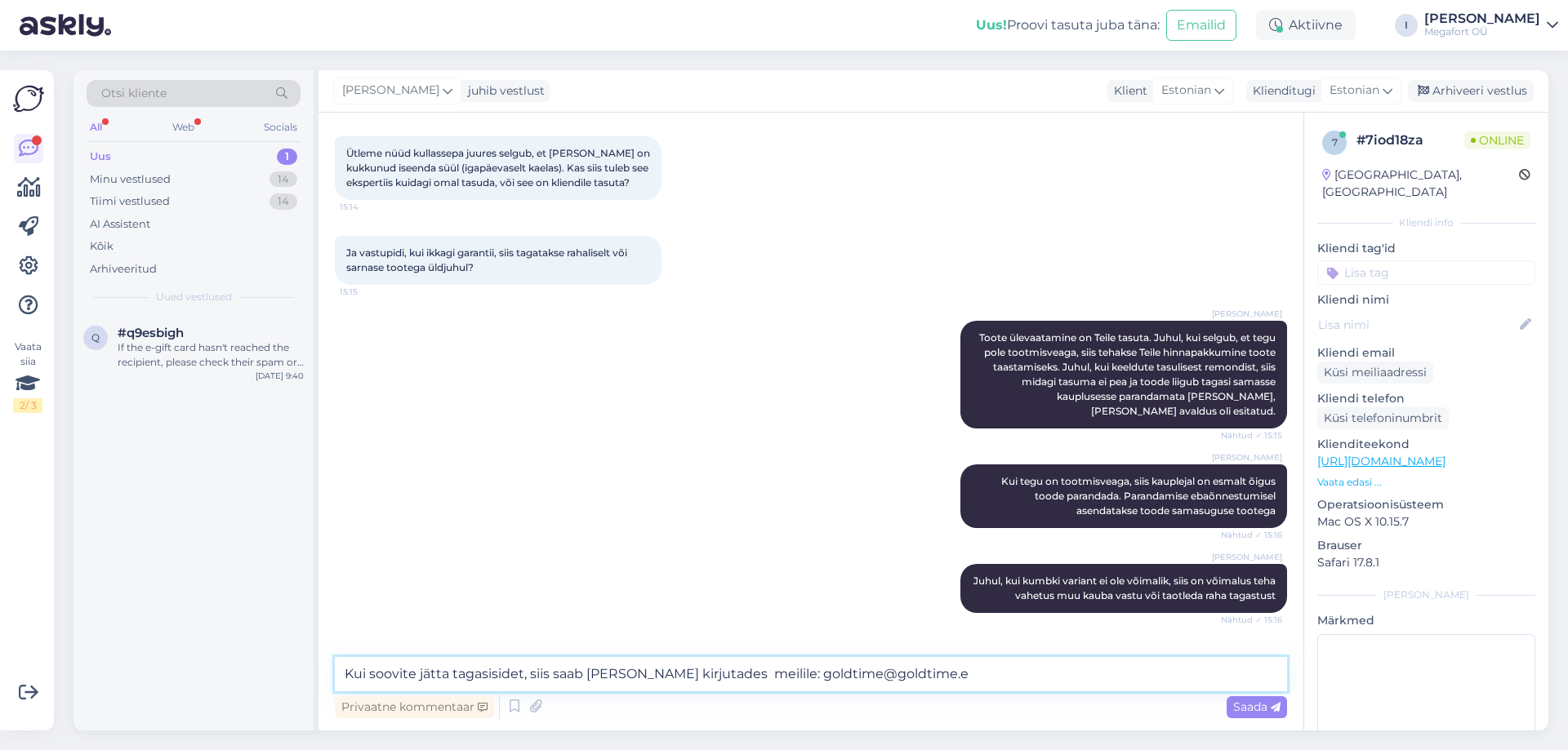
type textarea "Kui soovite jätta tagasisidet, siis saab [PERSON_NAME] kirjutades meilile: [EMA…"
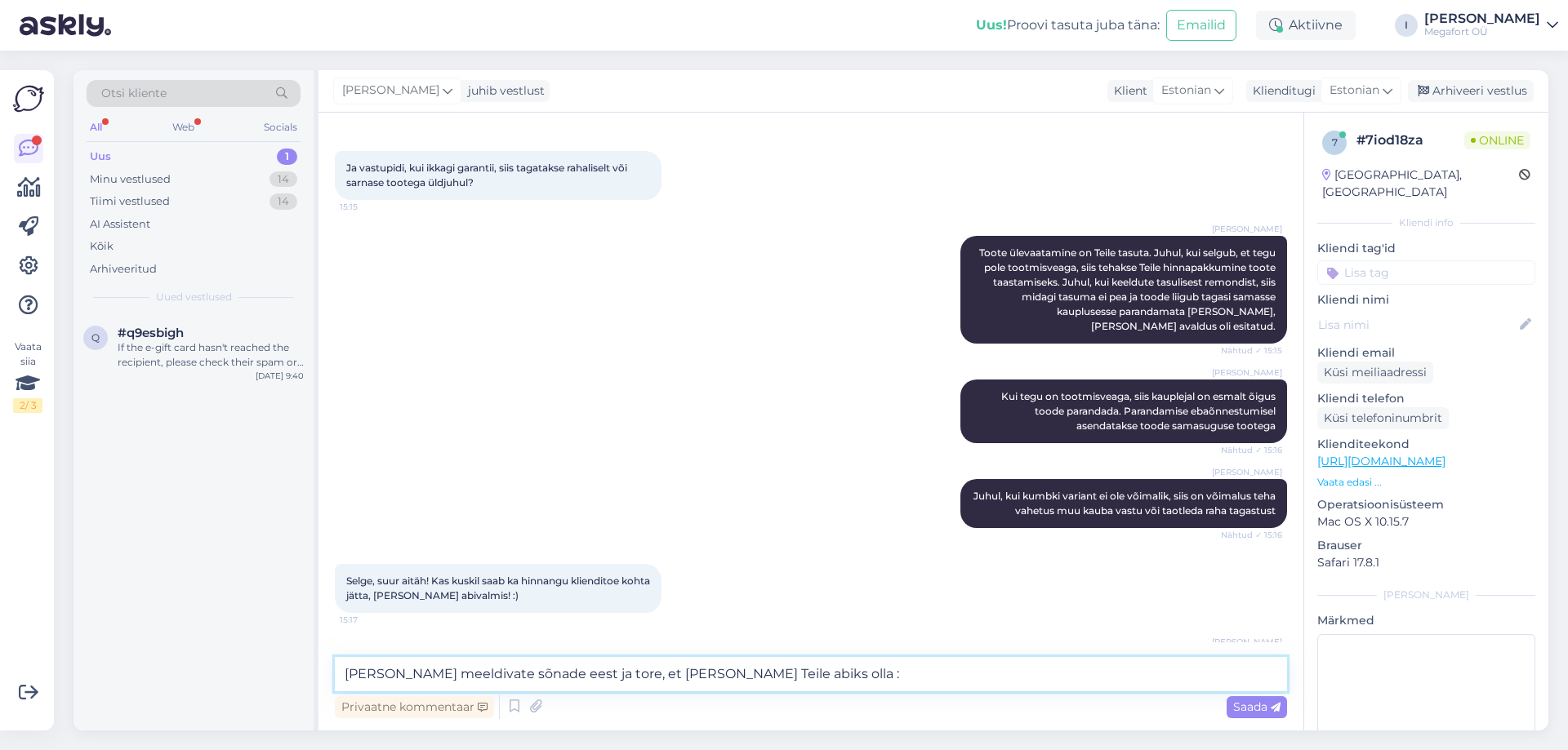
type textarea "[PERSON_NAME] meeldivate sõnade eest ja tore, et [PERSON_NAME] Teile abiks olla…"
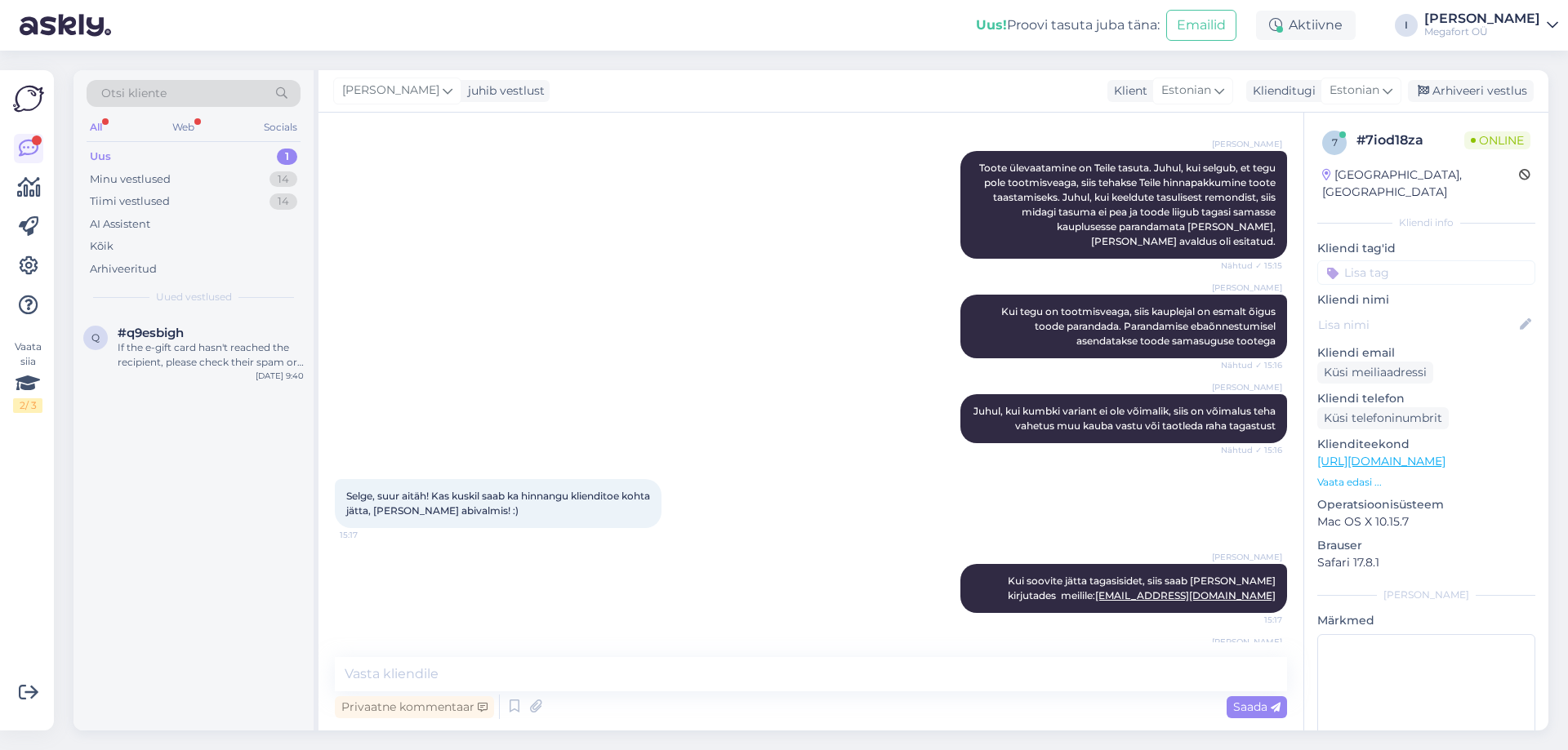
click at [740, 546] on div "[PERSON_NAME] soovite jätta tagasisidet, siis saab [PERSON_NAME] kirjutades mei…" at bounding box center [811, 589] width 953 height 85
click at [467, 631] on div "[PERSON_NAME] meeldivate sõnade eest ja [PERSON_NAME], et [PERSON_NAME] Teile a…" at bounding box center [811, 674] width 953 height 85
click at [182, 363] on div "I am routing this question to the colleague who is responsible for this topic. …" at bounding box center [211, 355] width 186 height 30
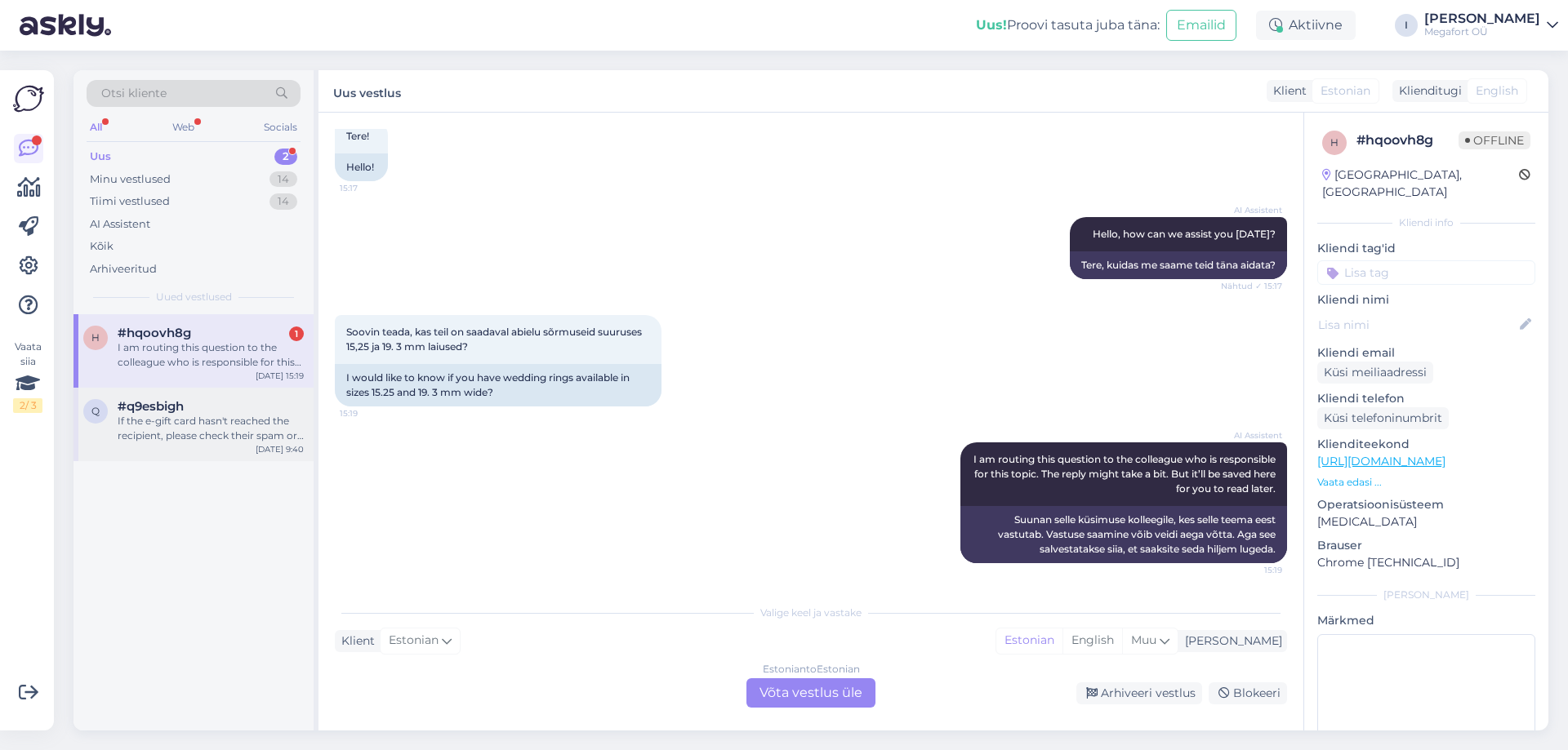
click at [159, 434] on div "If the e-gift card hasn't reached the recipient, please check their spam or jun…" at bounding box center [211, 428] width 186 height 30
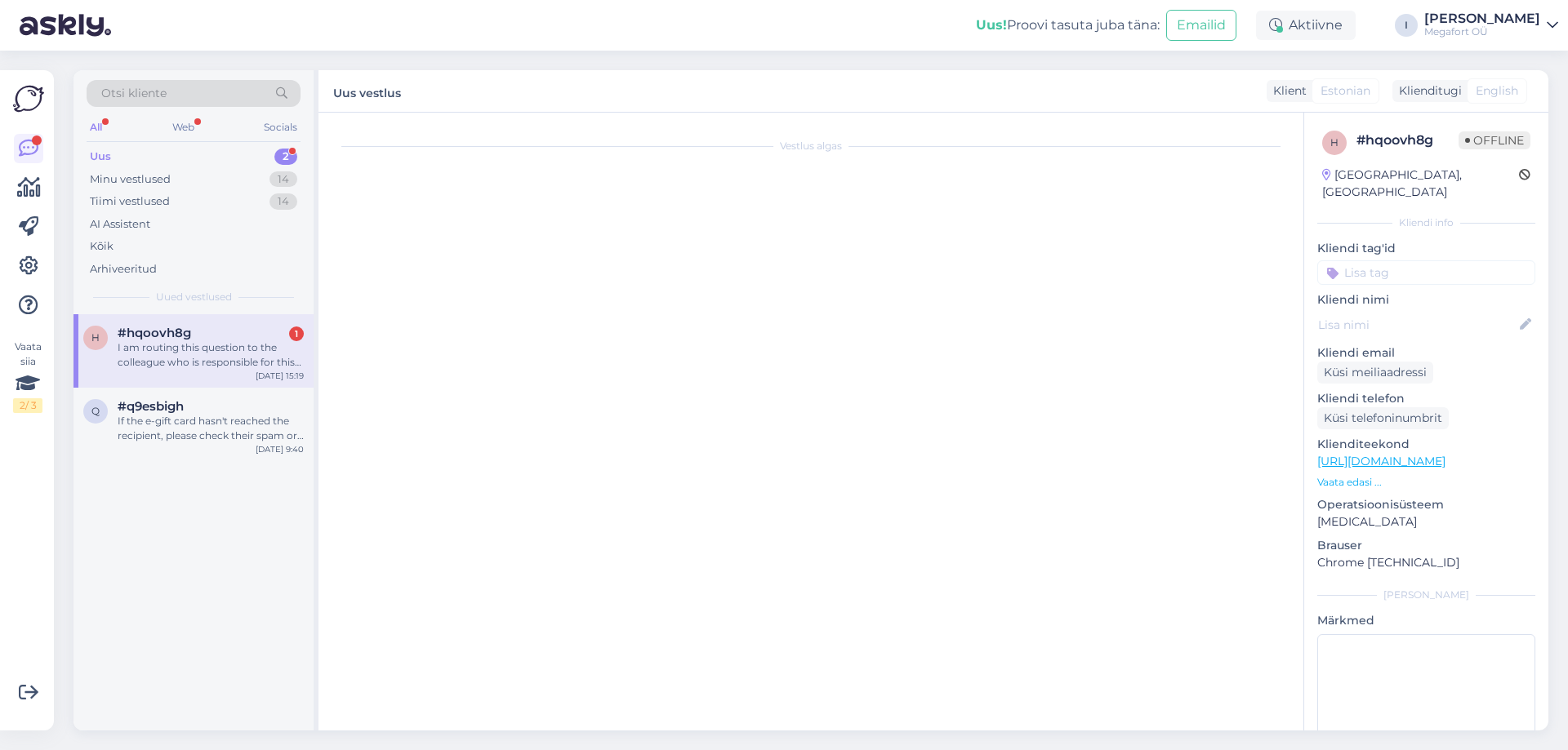
scroll to position [184, 0]
